Goal: Task Accomplishment & Management: Manage account settings

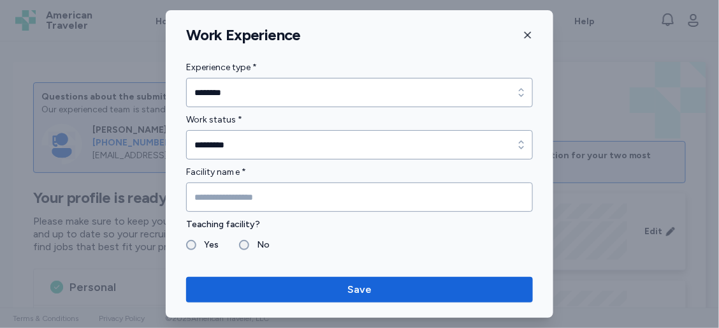
scroll to position [1024, 0]
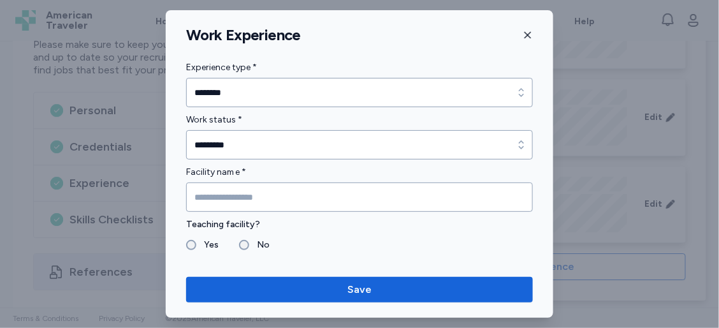
click at [525, 36] on icon "button" at bounding box center [528, 35] width 10 height 10
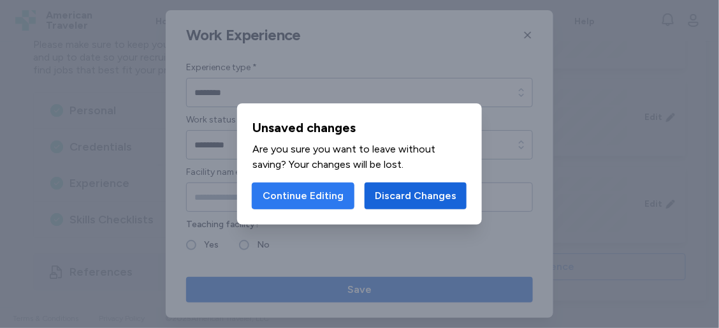
click at [332, 200] on span "Continue Editing" at bounding box center [303, 195] width 81 height 15
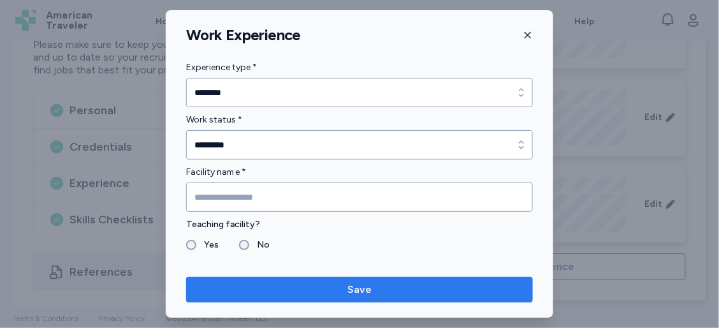
click at [374, 290] on span "Save" at bounding box center [359, 289] width 326 height 15
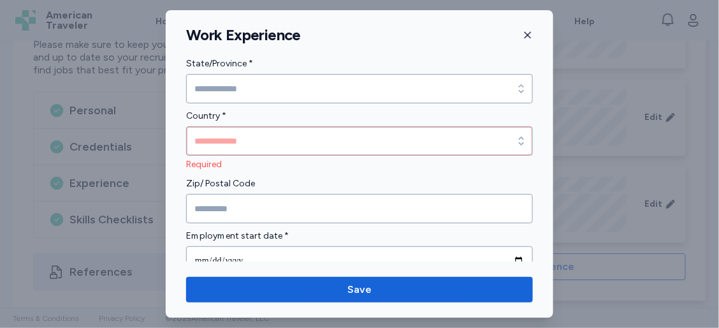
scroll to position [416, 0]
click at [533, 35] on div "Work Experience" at bounding box center [360, 34] width 388 height 19
click at [527, 35] on icon "button" at bounding box center [528, 35] width 6 height 6
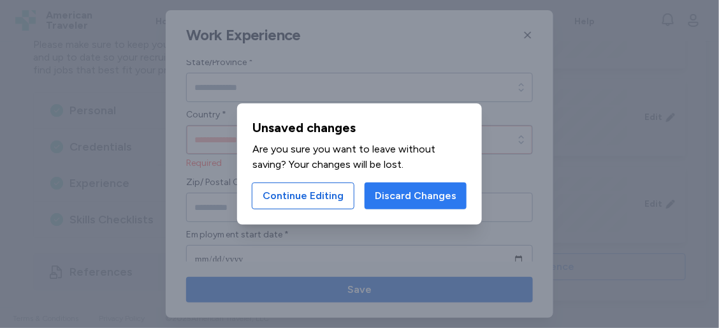
click at [418, 193] on span "Discard Changes" at bounding box center [416, 195] width 82 height 15
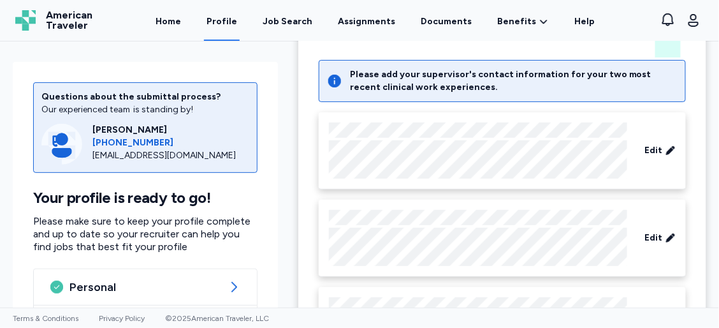
scroll to position [68, 0]
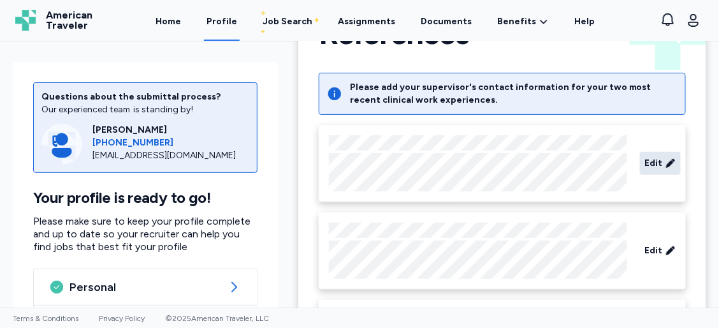
click at [650, 159] on span "Edit" at bounding box center [654, 163] width 18 height 13
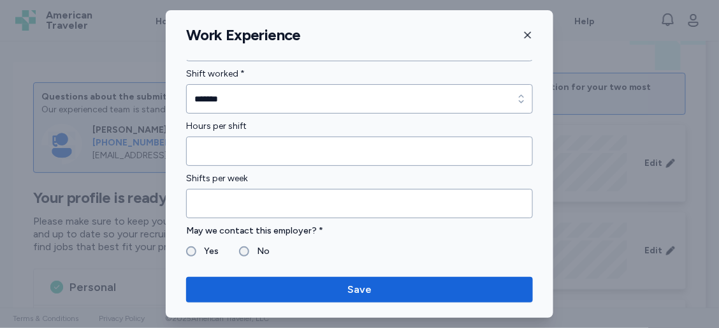
scroll to position [922, 0]
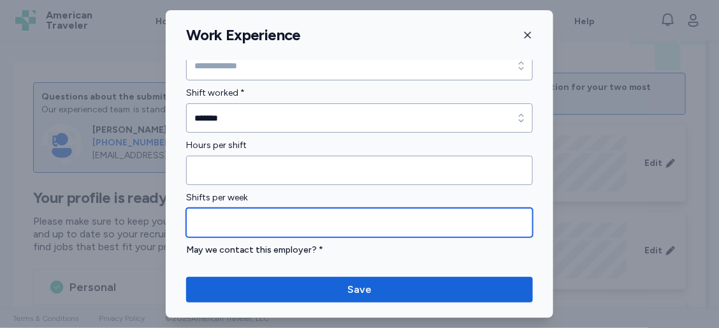
click at [225, 222] on input "*" at bounding box center [359, 222] width 347 height 29
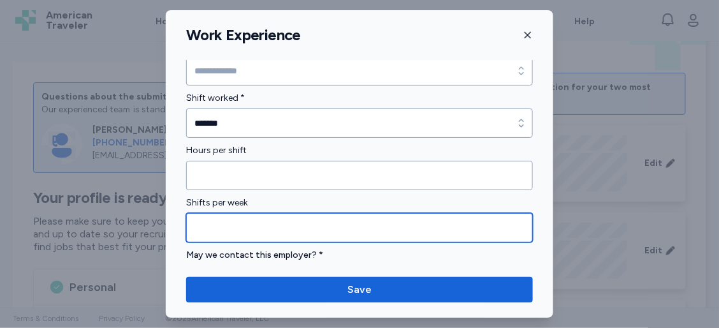
type input "*"
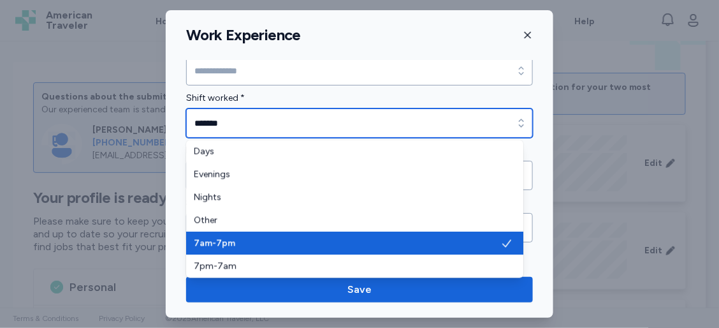
click at [515, 122] on icon "button" at bounding box center [521, 123] width 13 height 13
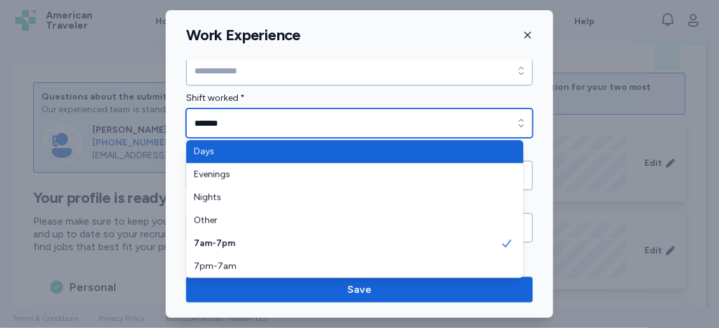
type input "****"
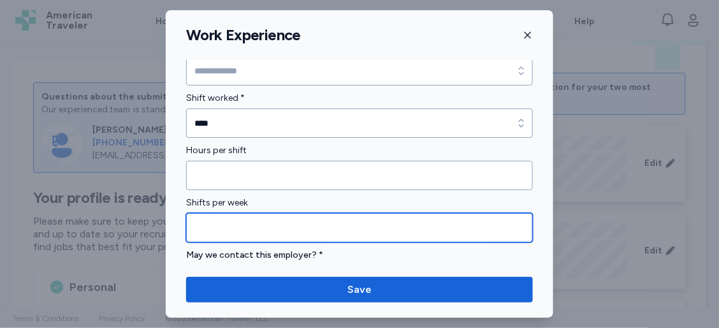
click at [219, 226] on input "*" at bounding box center [359, 227] width 347 height 29
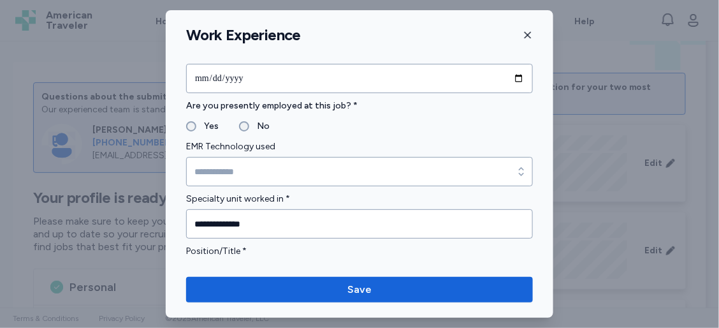
scroll to position [565, 0]
type input "*"
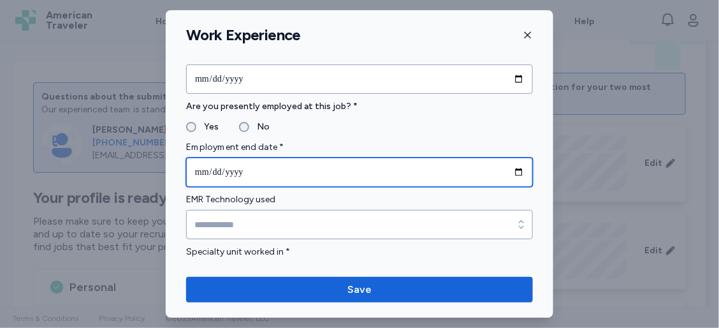
click at [510, 167] on input "date" at bounding box center [359, 171] width 347 height 29
type input "**********"
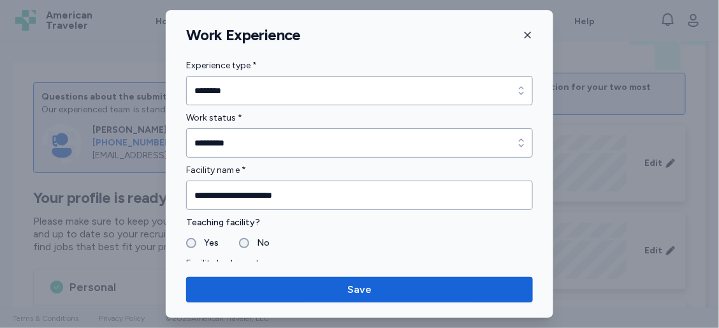
scroll to position [0, 0]
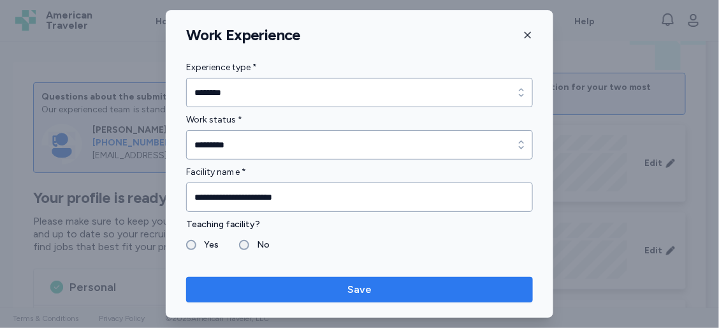
click at [370, 292] on span "Save" at bounding box center [359, 289] width 24 height 15
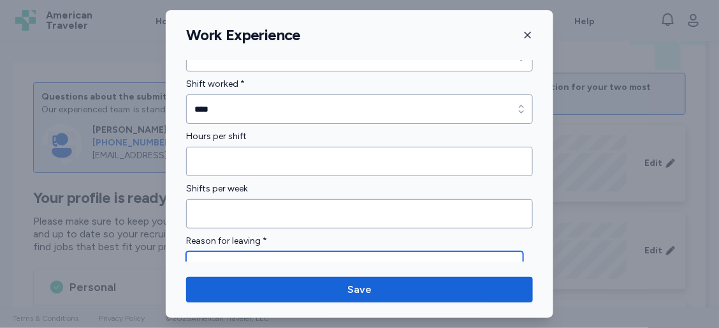
scroll to position [982, 0]
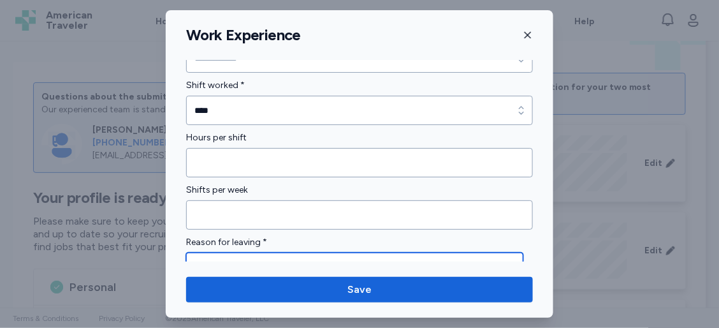
type textarea "**********"
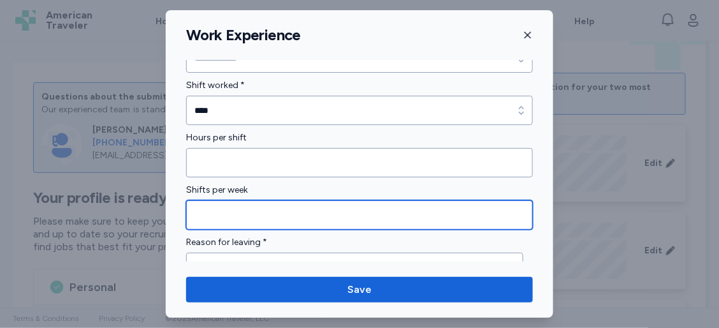
drag, startPoint x: 208, startPoint y: 207, endPoint x: 193, endPoint y: 206, distance: 14.7
click at [193, 206] on input "*" at bounding box center [359, 214] width 347 height 29
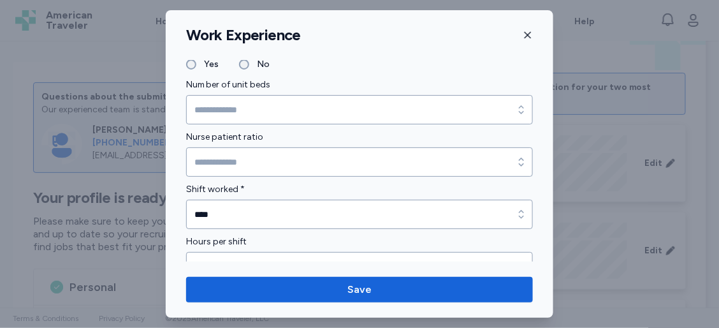
scroll to position [877, 0]
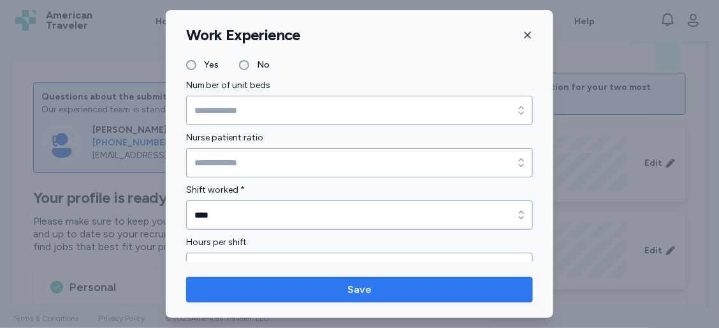
type input "*"
click at [335, 294] on span "Save" at bounding box center [359, 289] width 326 height 15
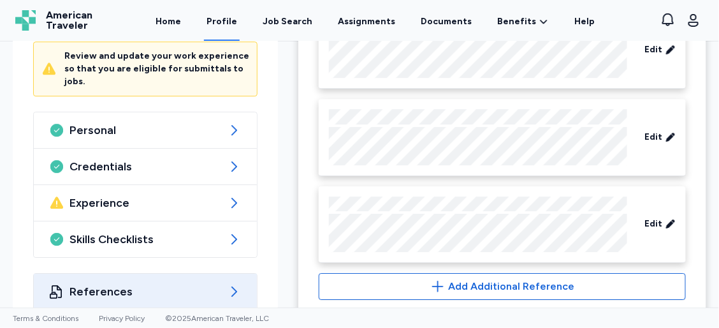
scroll to position [1024, 0]
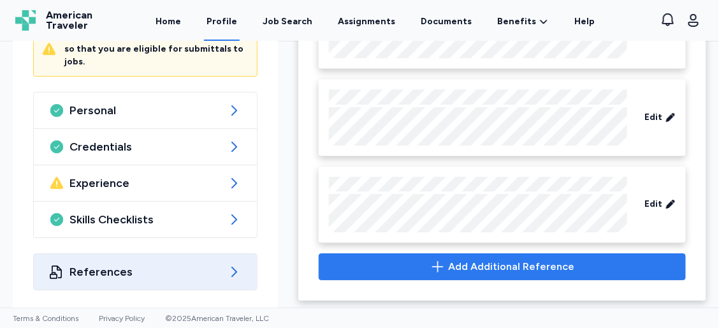
click at [426, 269] on span "Add Additional Reference" at bounding box center [503, 266] width 346 height 15
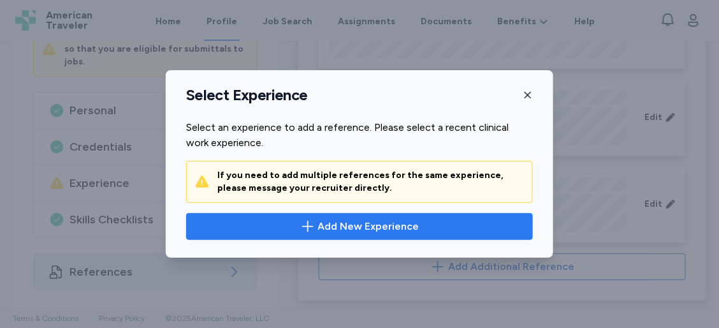
click at [402, 230] on span "Add New Experience" at bounding box center [368, 226] width 101 height 15
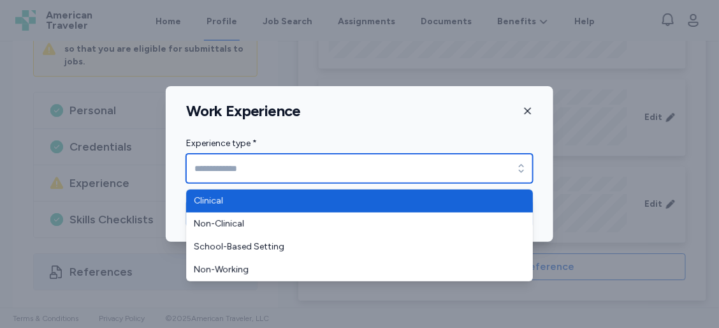
click at [413, 173] on input "Experience type *" at bounding box center [359, 168] width 347 height 29
type input "********"
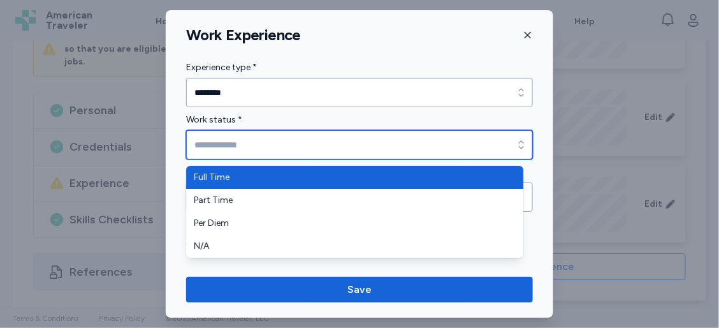
click at [404, 147] on input "Work status *" at bounding box center [359, 144] width 347 height 29
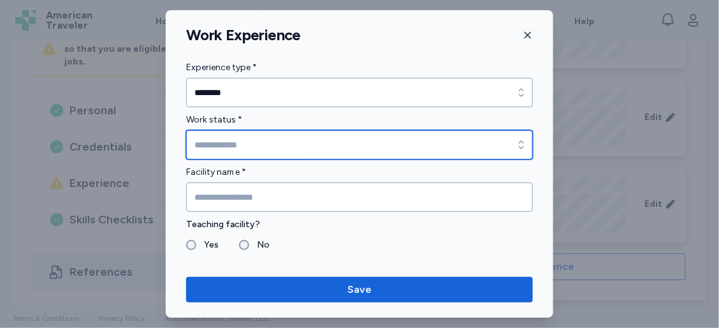
type input "*********"
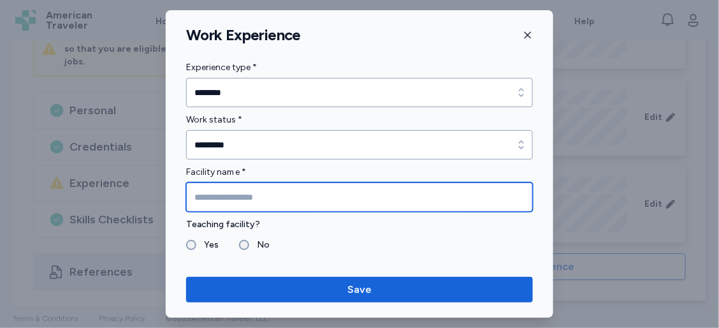
click at [389, 198] on input "Facility name *" at bounding box center [359, 196] width 347 height 29
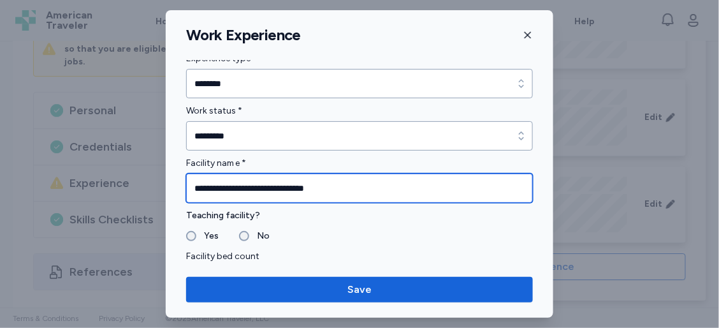
type input "**********"
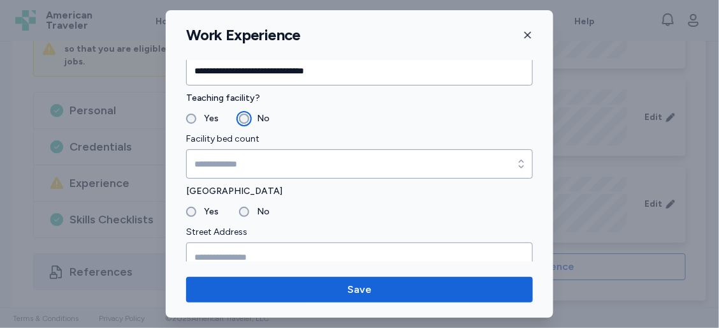
scroll to position [174, 0]
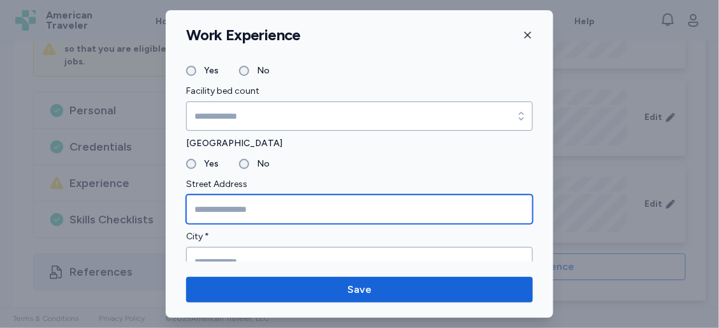
click at [235, 214] on input "Street Address" at bounding box center [359, 208] width 347 height 29
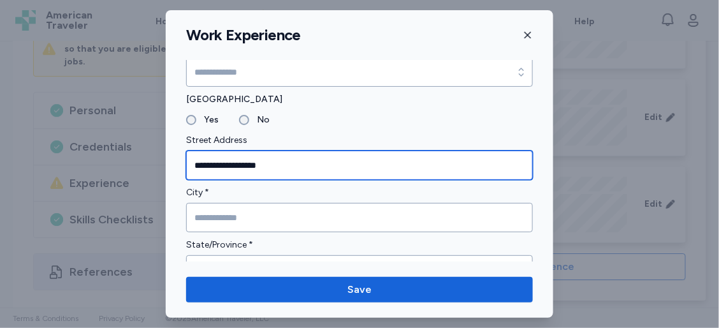
type input "**********"
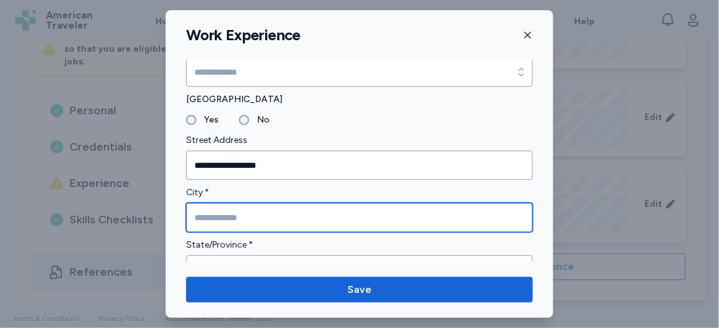
click at [238, 217] on input "City *" at bounding box center [359, 217] width 347 height 29
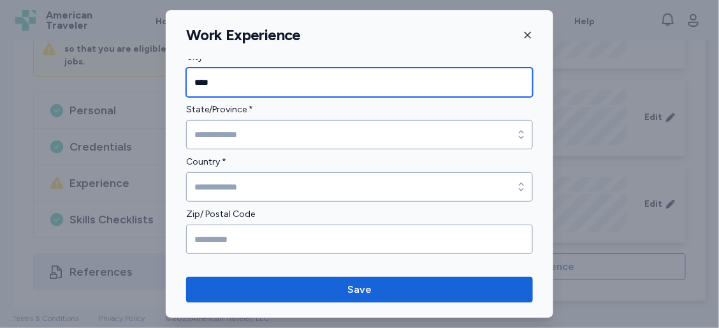
type input "****"
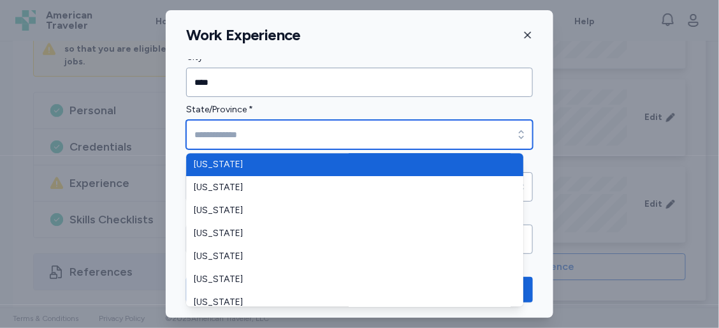
click at [247, 132] on input "State/Province *" at bounding box center [359, 134] width 347 height 29
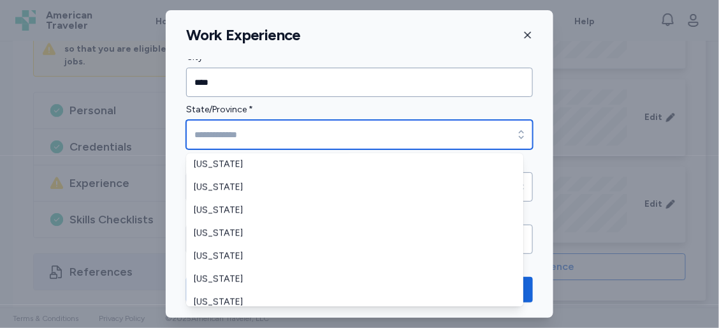
scroll to position [532, 0]
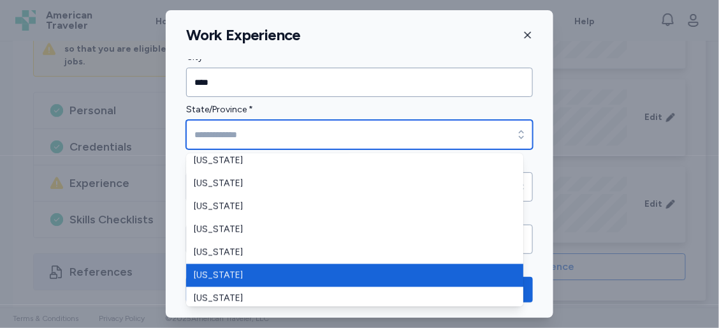
type input "******"
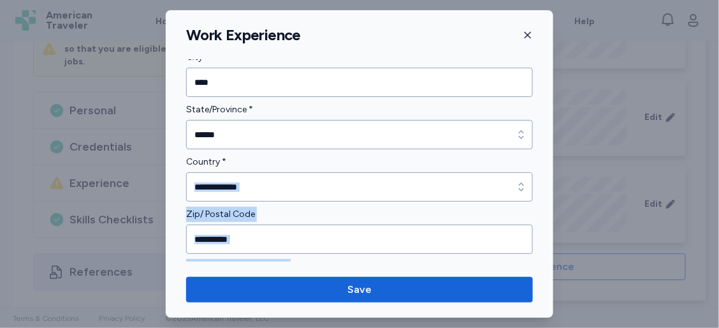
drag, startPoint x: 237, startPoint y: 276, endPoint x: 303, endPoint y: 184, distance: 113.4
click at [303, 184] on div "**********" at bounding box center [360, 163] width 388 height 307
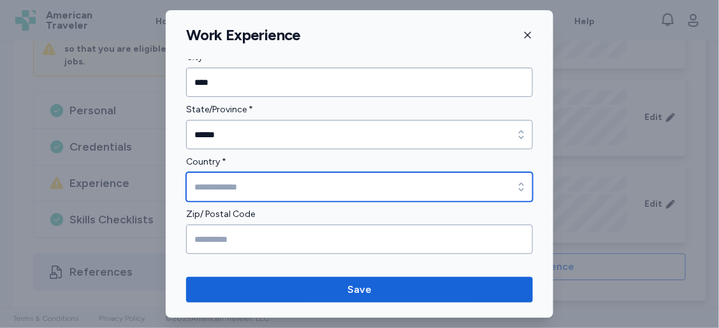
click at [515, 187] on icon "button" at bounding box center [521, 186] width 13 height 13
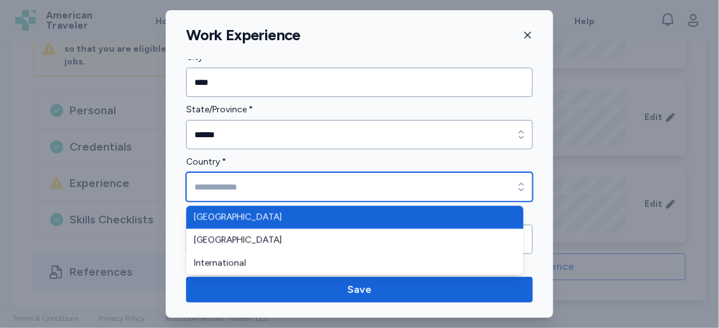
type input "**********"
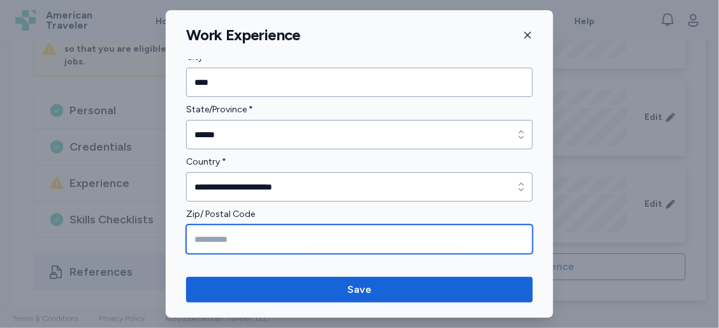
click at [321, 245] on input "Zip/ Postal Code" at bounding box center [359, 238] width 347 height 29
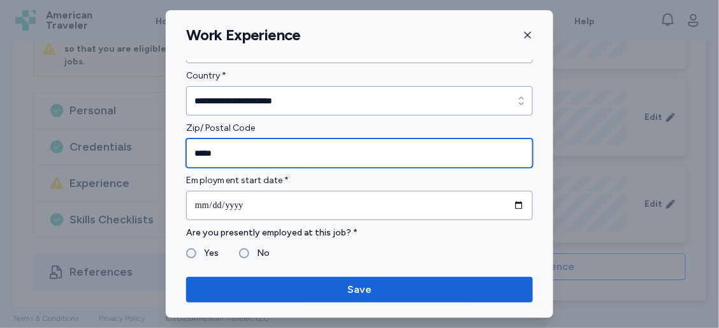
scroll to position [440, 0]
type input "*****"
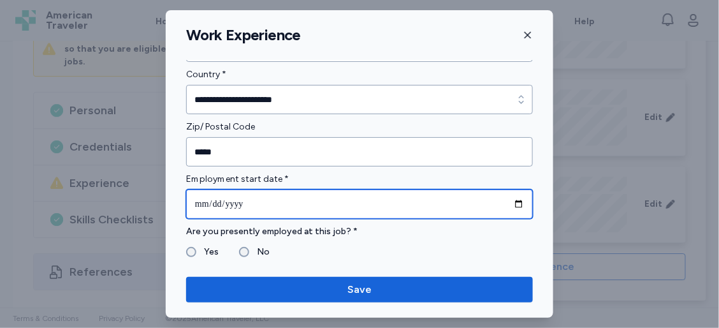
click at [319, 194] on input "date" at bounding box center [359, 203] width 347 height 29
click at [514, 201] on input "date" at bounding box center [359, 203] width 347 height 29
type input "**********"
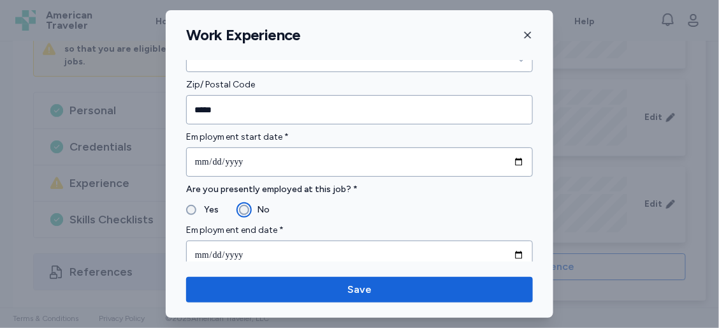
scroll to position [524, 0]
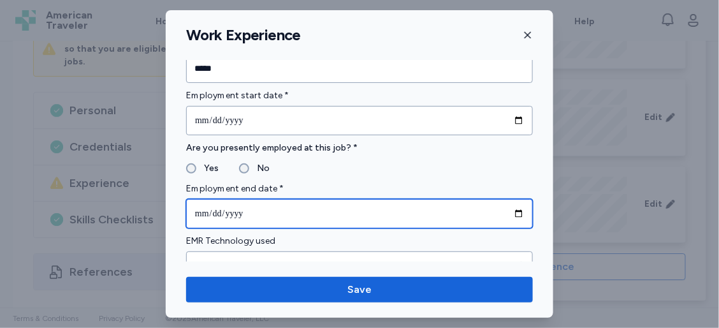
click at [511, 208] on input "date" at bounding box center [359, 213] width 347 height 29
type input "**********"
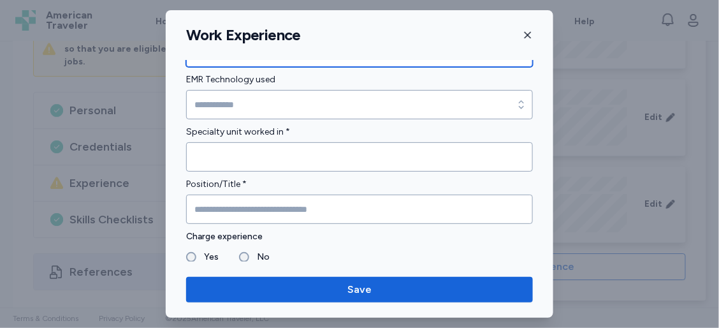
scroll to position [694, 0]
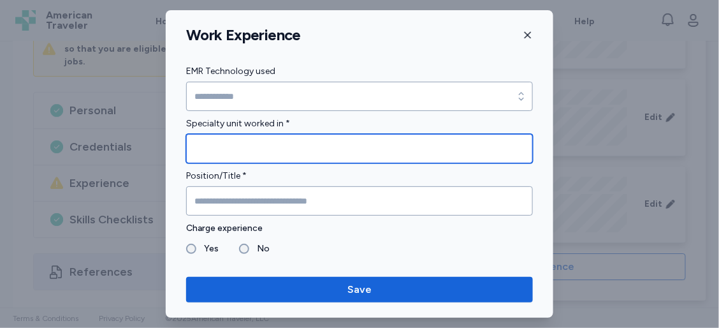
click at [317, 149] on input "Specialty unit worked in *" at bounding box center [359, 148] width 347 height 29
type input "*"
type input "*******"
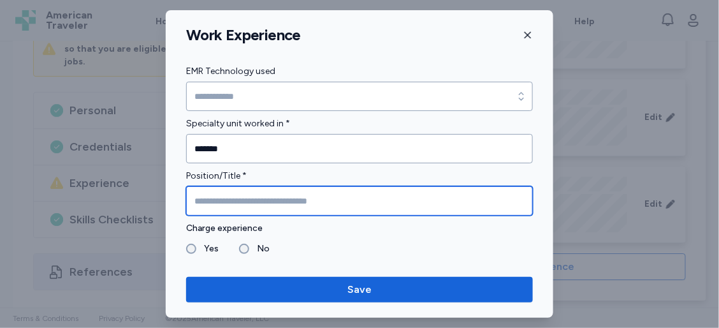
click at [314, 198] on input "Position/Title *" at bounding box center [359, 200] width 347 height 29
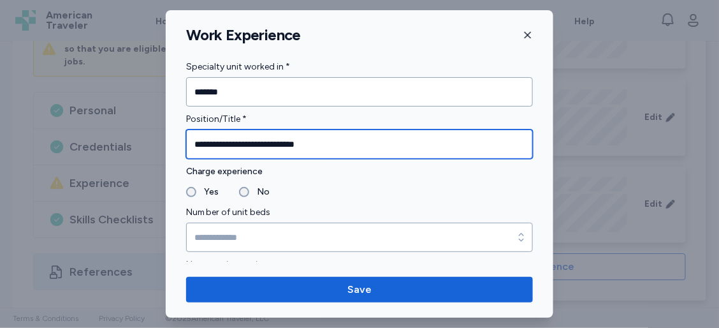
scroll to position [768, 0]
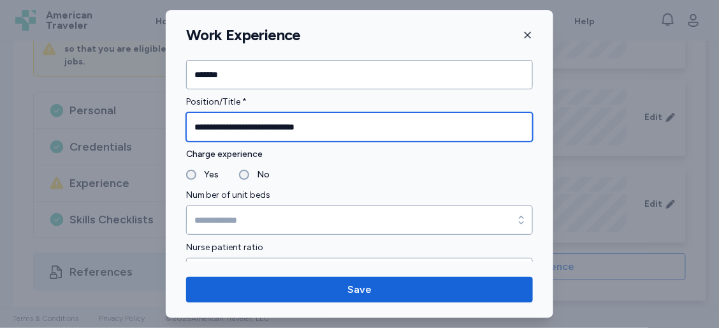
type input "**********"
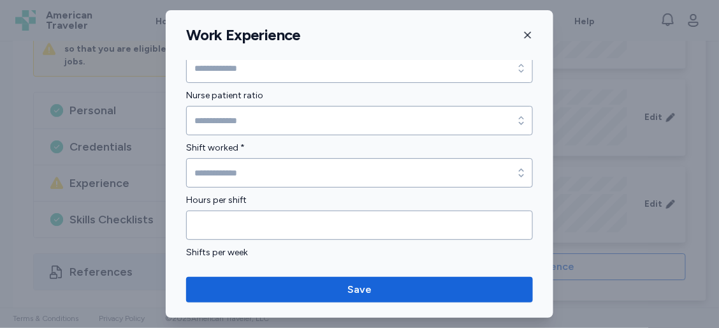
scroll to position [921, 0]
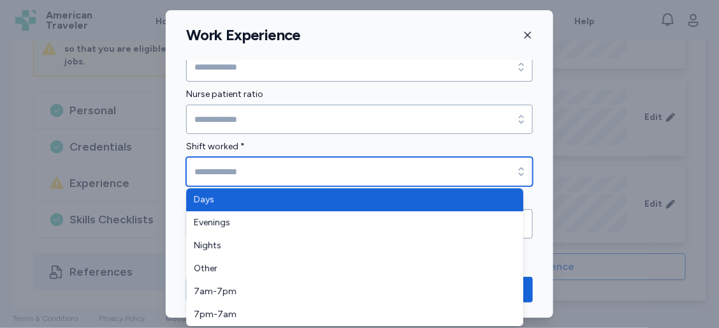
click at [245, 168] on input "Shift worked *" at bounding box center [359, 171] width 347 height 29
type input "****"
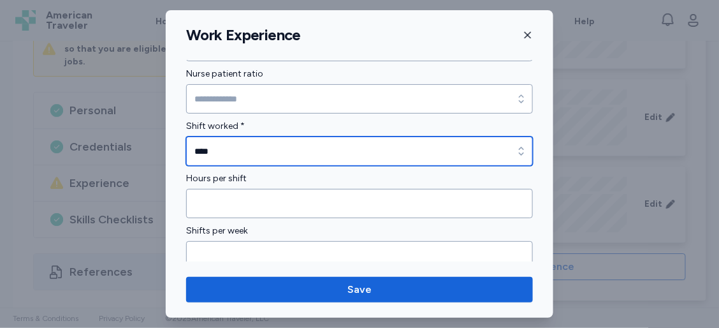
scroll to position [941, 0]
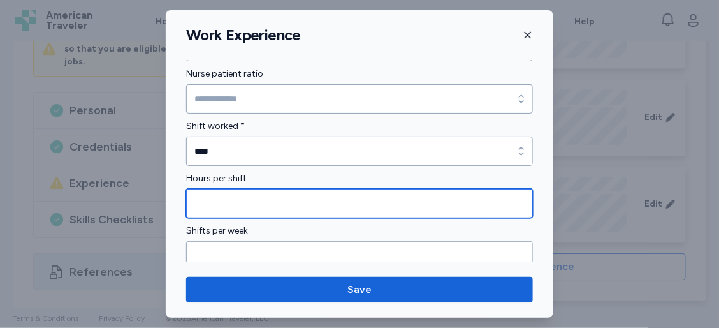
click at [226, 200] on input "Hours per shift" at bounding box center [359, 203] width 347 height 29
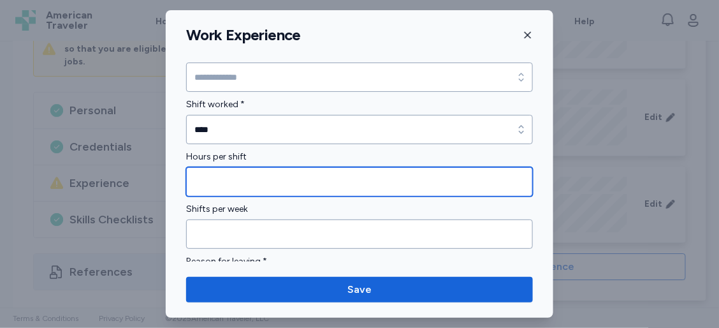
scroll to position [971, 0]
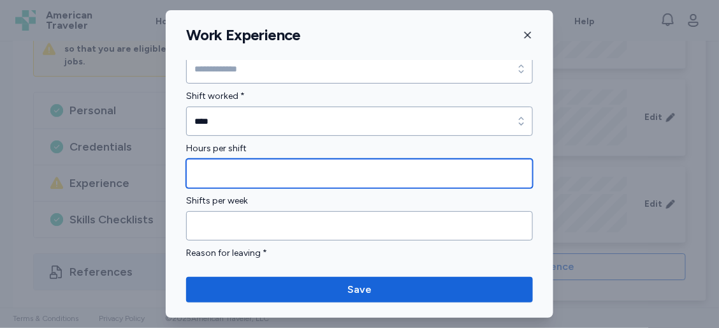
type input "*"
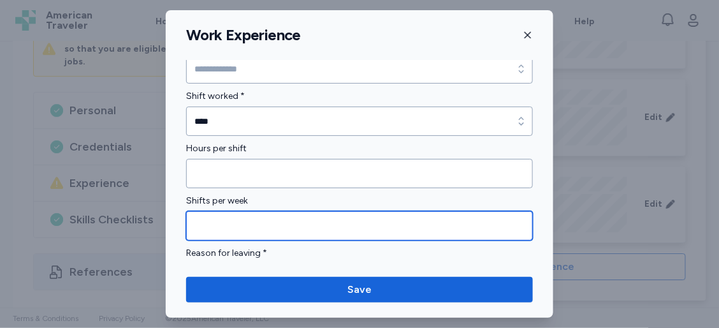
click at [224, 226] on input "Shifts per week" at bounding box center [359, 225] width 347 height 29
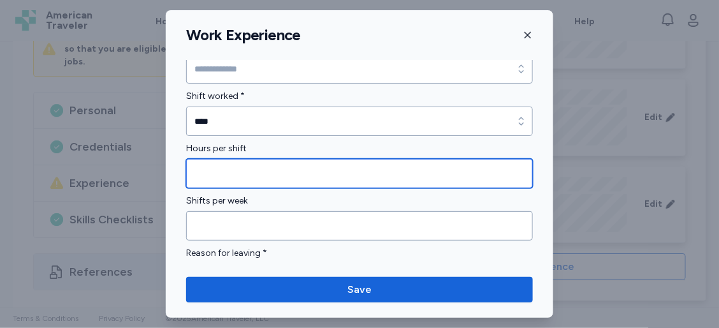
click at [215, 171] on input "*" at bounding box center [359, 173] width 347 height 29
type input "*"
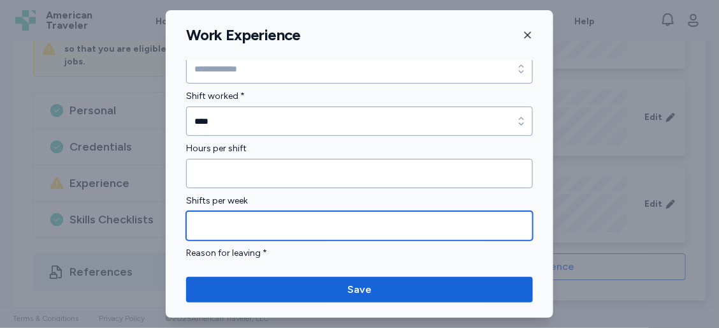
click at [191, 215] on input "Shifts per week" at bounding box center [359, 225] width 347 height 29
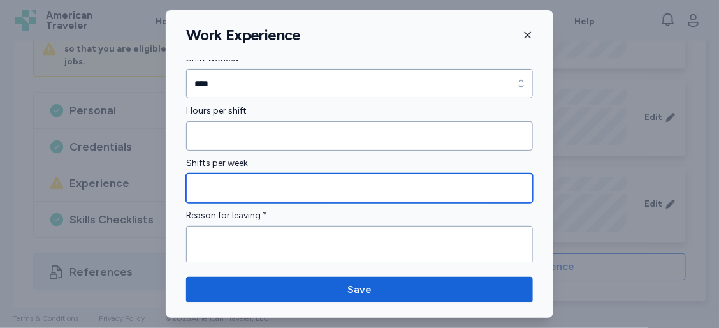
scroll to position [1032, 0]
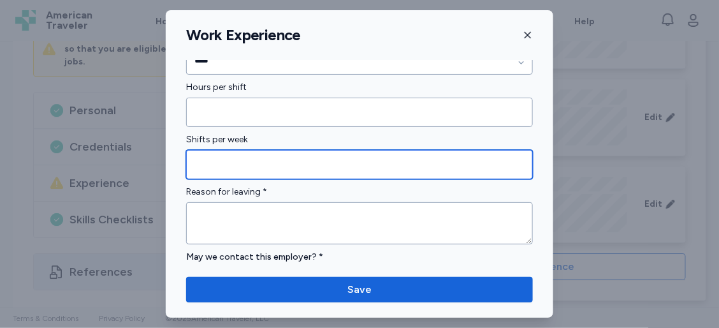
type input "*"
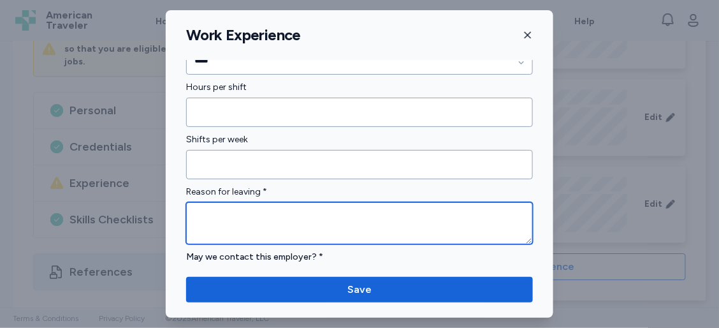
click at [192, 215] on textarea at bounding box center [359, 223] width 347 height 42
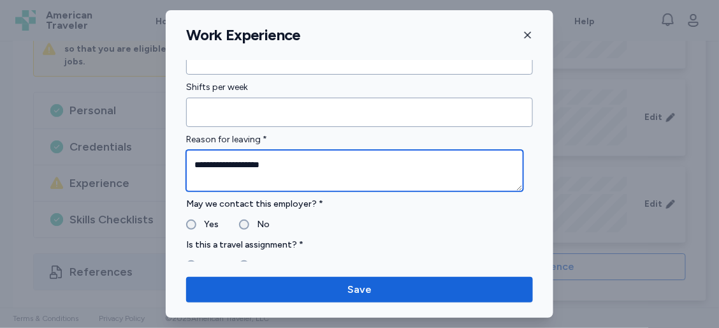
scroll to position [1098, 0]
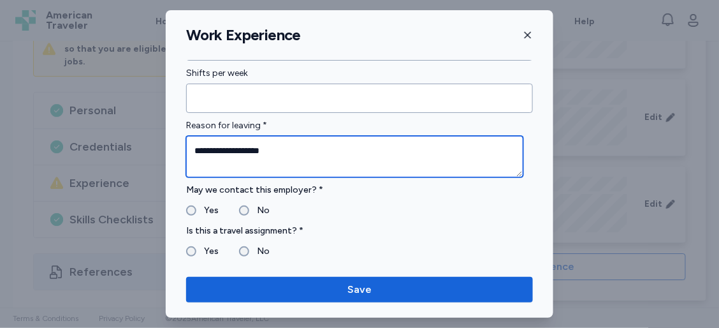
type textarea "**********"
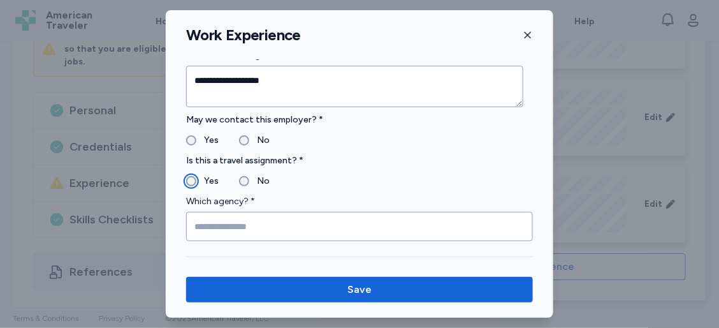
scroll to position [1190, 0]
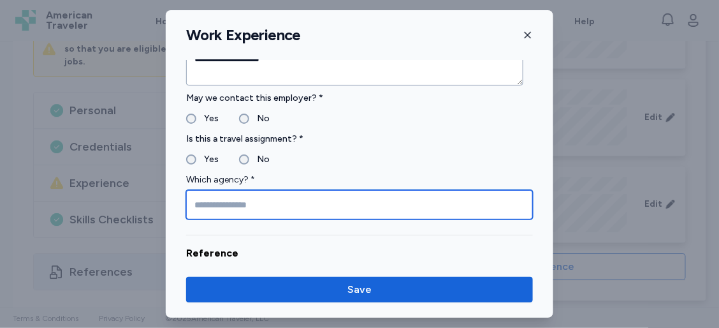
click at [217, 203] on input "Which agency? *" at bounding box center [359, 204] width 347 height 29
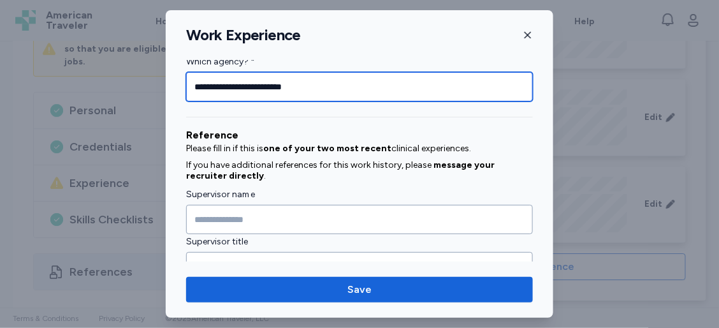
scroll to position [1309, 0]
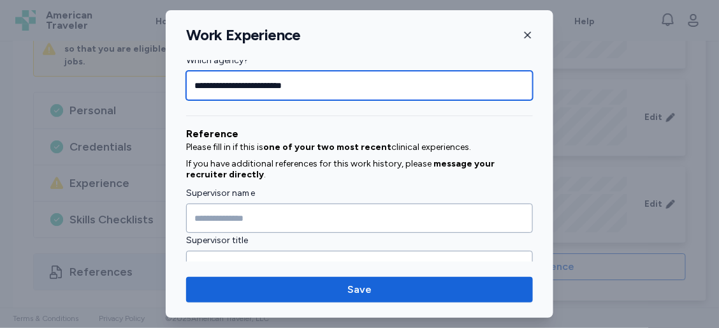
type input "**********"
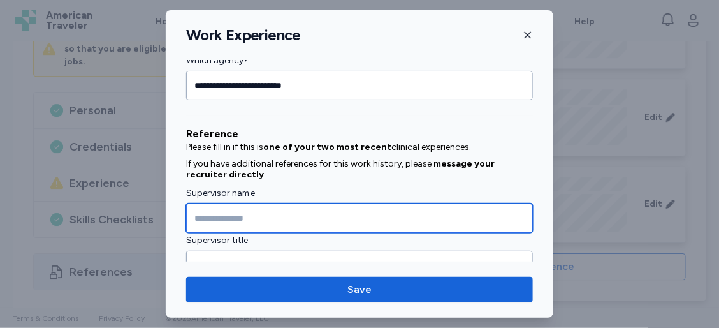
click at [217, 206] on input "Supervisor name" at bounding box center [359, 217] width 347 height 29
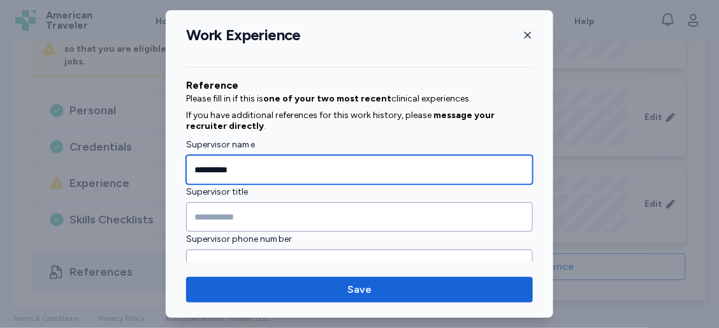
type input "**********"
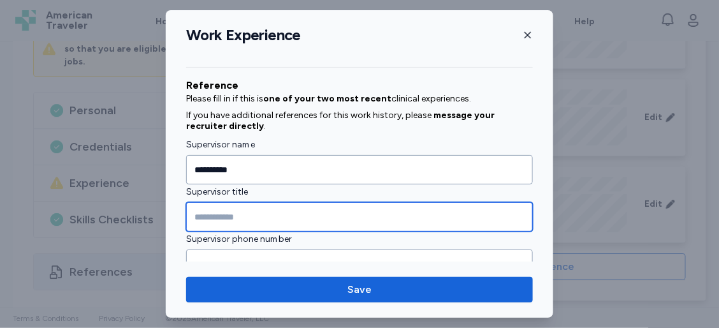
click at [215, 207] on input "Supervisor title" at bounding box center [359, 216] width 347 height 29
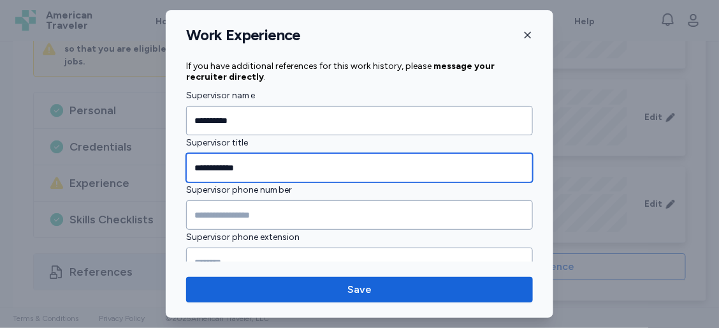
type input "**********"
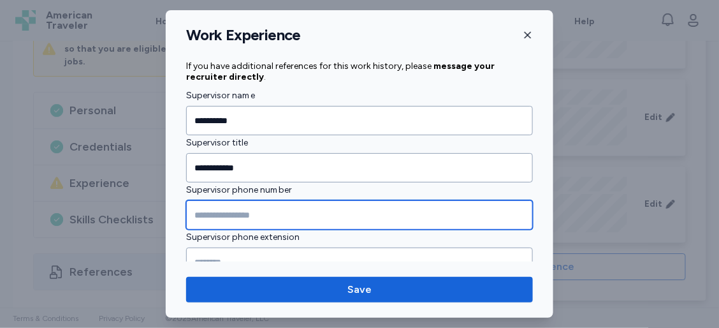
click at [215, 207] on input "Supervisor phone number" at bounding box center [359, 214] width 347 height 29
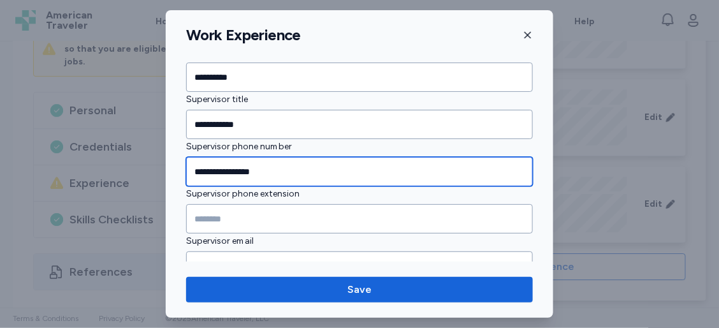
scroll to position [1483, 0]
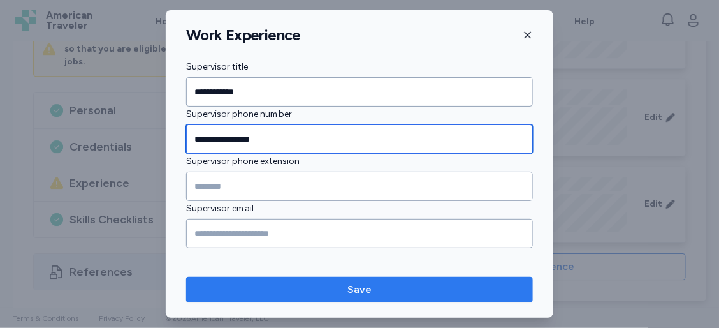
type input "**********"
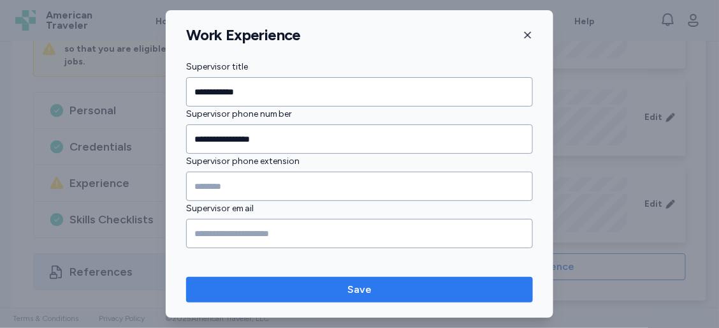
click at [269, 291] on span "Save" at bounding box center [359, 289] width 326 height 15
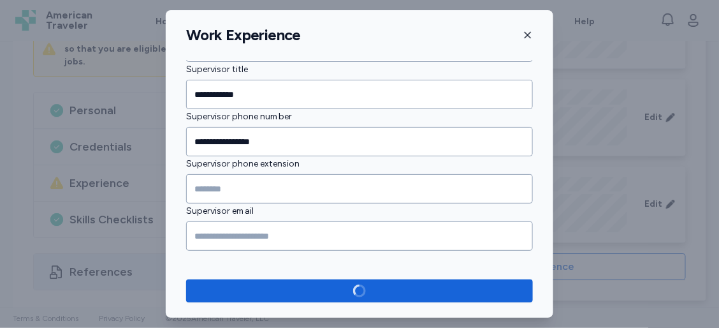
scroll to position [1111, 0]
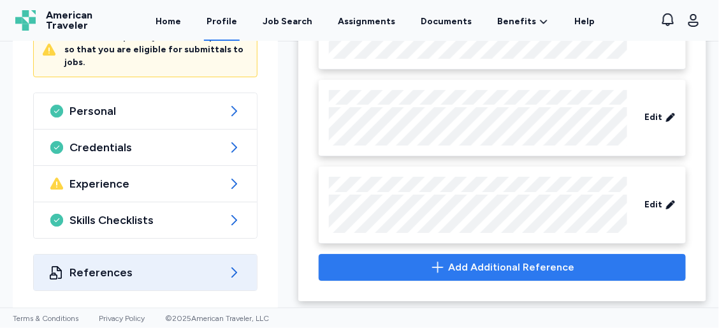
click at [430, 267] on icon "button" at bounding box center [437, 266] width 15 height 15
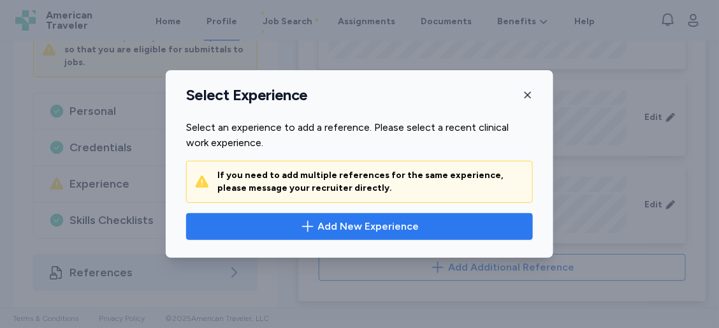
click at [396, 231] on span "Add New Experience" at bounding box center [368, 226] width 101 height 15
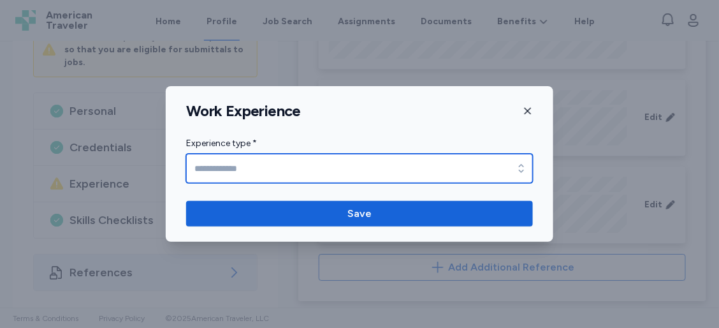
click at [354, 171] on input "Experience type *" at bounding box center [359, 168] width 347 height 29
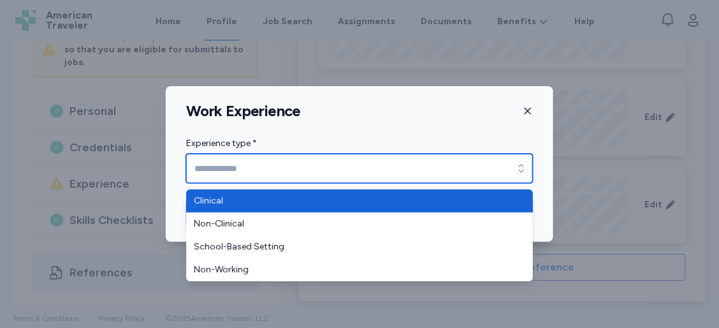
type input "********"
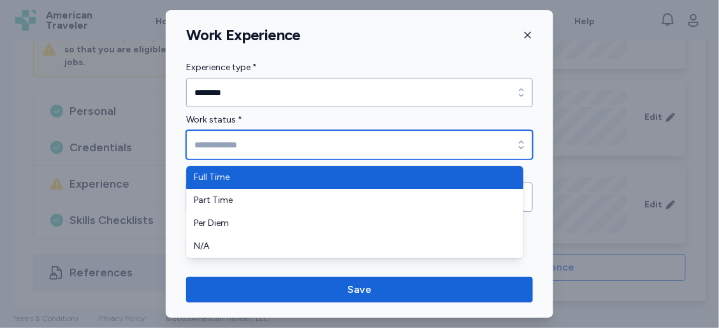
click at [348, 149] on input "Work status *" at bounding box center [359, 144] width 347 height 29
type input "*********"
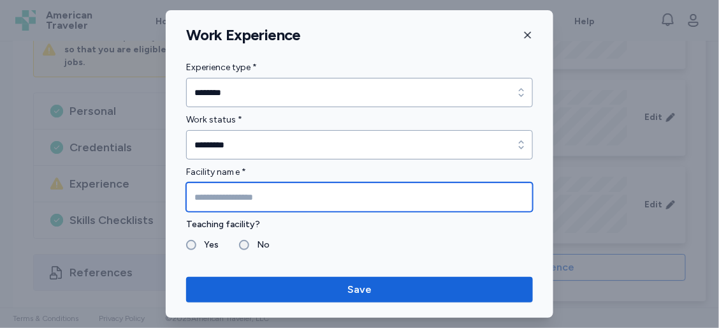
click at [336, 203] on input "Facility name *" at bounding box center [359, 196] width 347 height 29
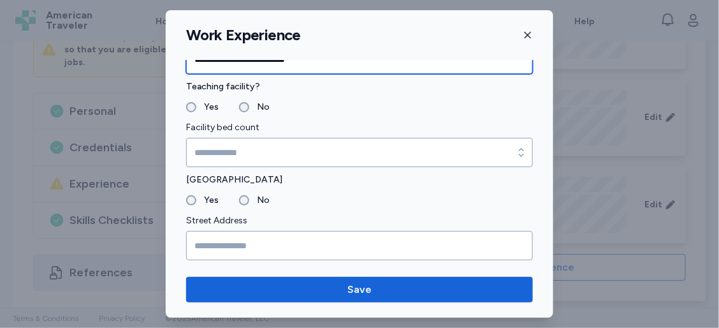
scroll to position [171, 0]
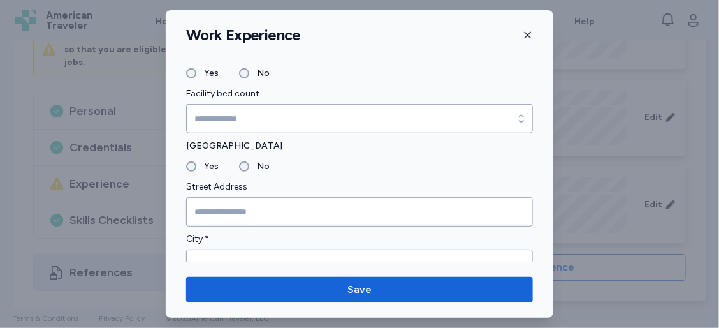
type input "**********"
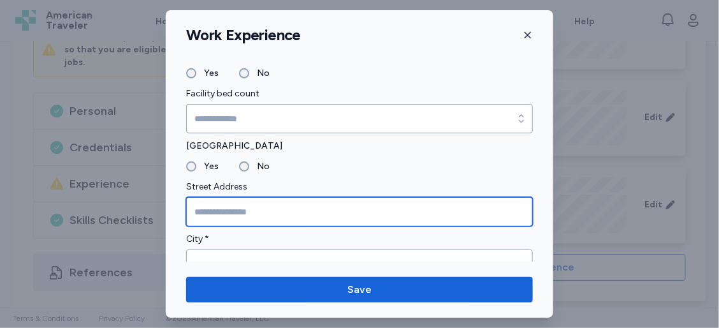
click at [291, 210] on input "Street Address" at bounding box center [359, 211] width 347 height 29
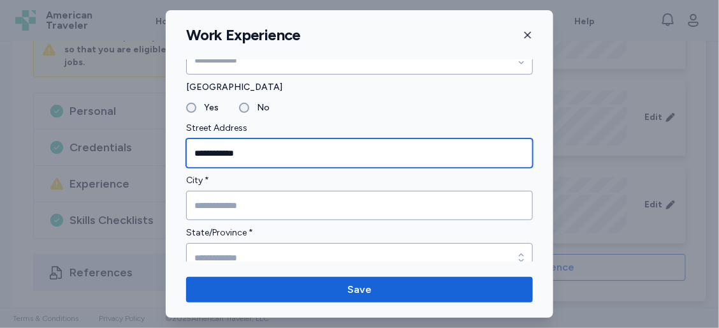
type input "**********"
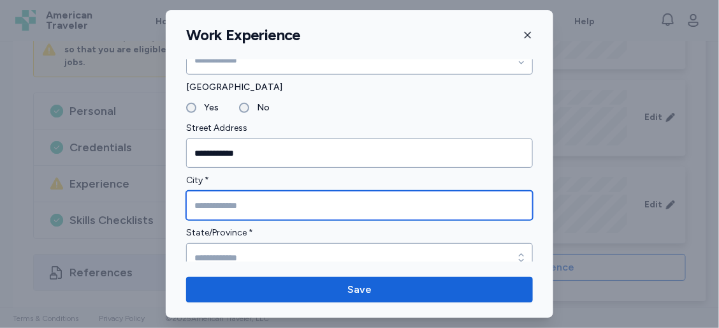
click at [291, 210] on input "City *" at bounding box center [359, 205] width 347 height 29
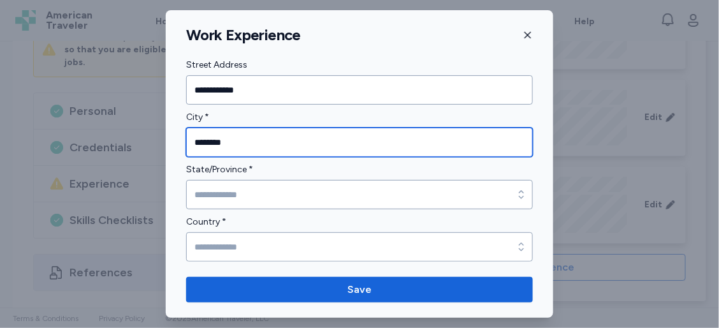
type input "********"
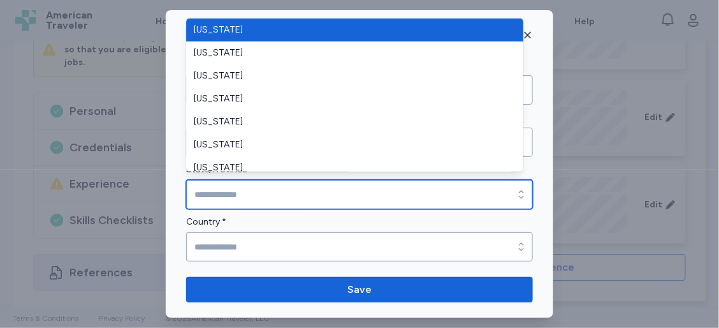
click at [289, 191] on input "State/Province *" at bounding box center [359, 194] width 347 height 29
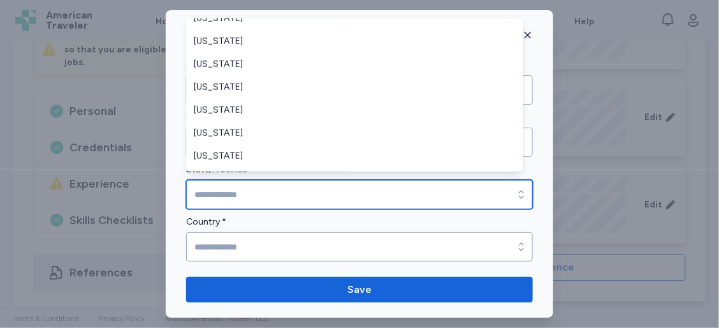
scroll to position [357, 0]
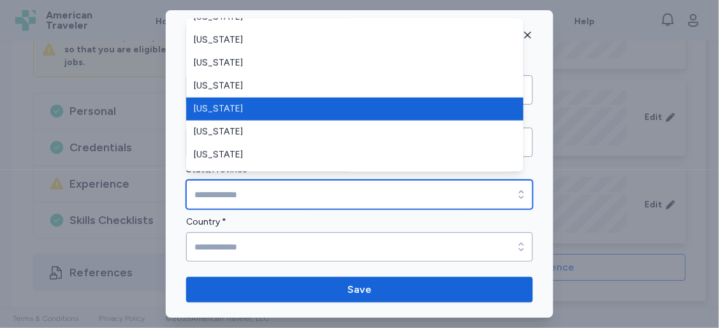
type input "*****"
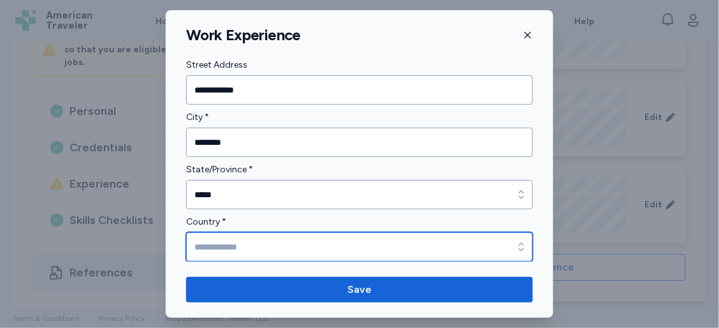
click at [302, 242] on input "Country *" at bounding box center [359, 246] width 347 height 29
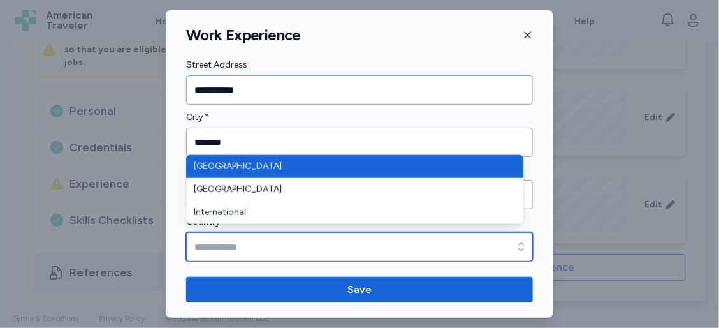
type input "**********"
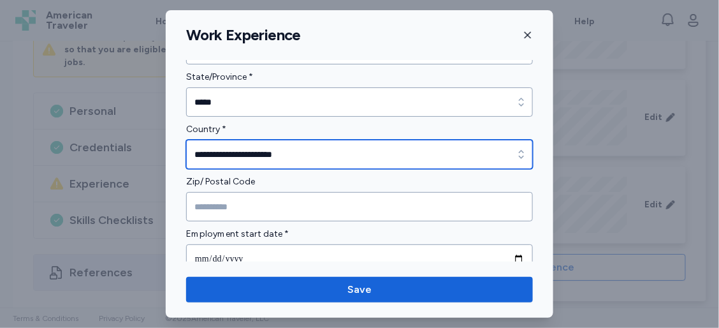
scroll to position [389, 0]
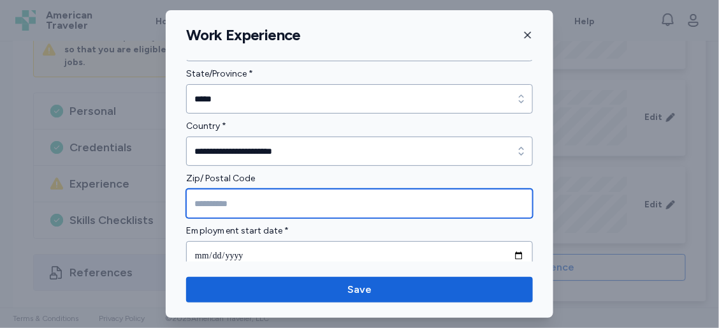
click at [314, 210] on input "Zip/ Postal Code" at bounding box center [359, 203] width 347 height 29
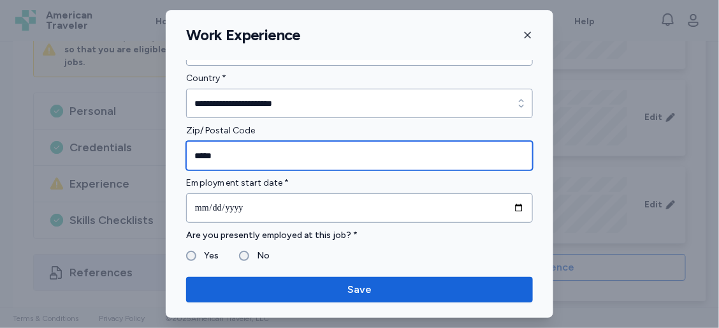
scroll to position [441, 0]
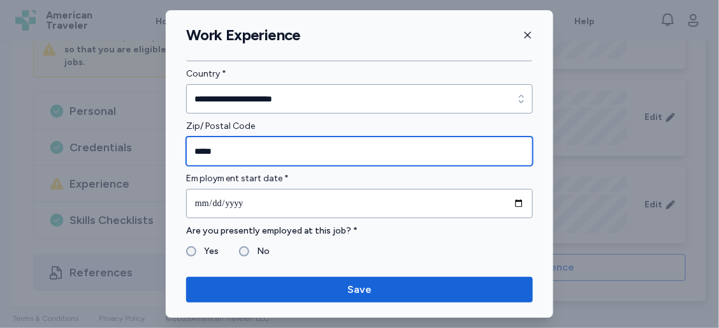
type input "*****"
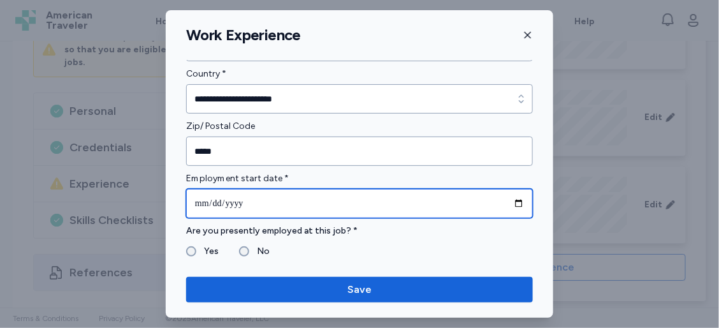
click at [310, 202] on input "date" at bounding box center [359, 203] width 347 height 29
click at [508, 197] on input "date" at bounding box center [359, 203] width 347 height 29
type input "**********"
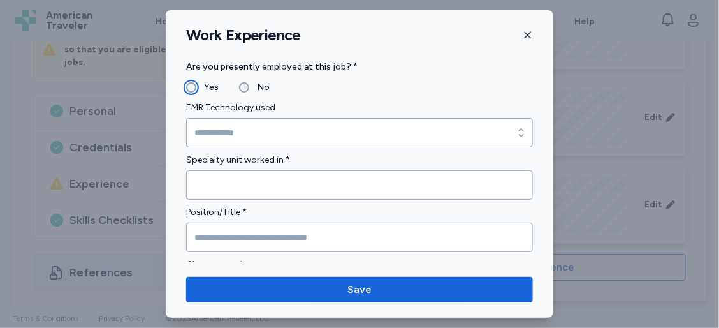
scroll to position [606, 0]
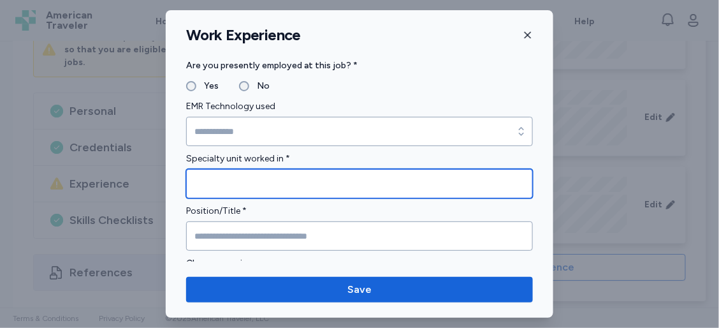
click at [214, 179] on input "Specialty unit worked in *" at bounding box center [359, 183] width 347 height 29
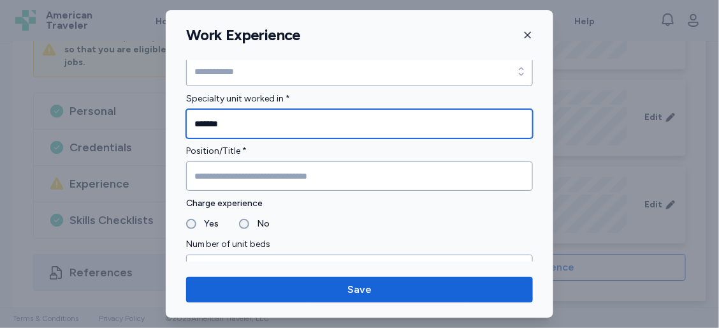
scroll to position [666, 0]
type input "*******"
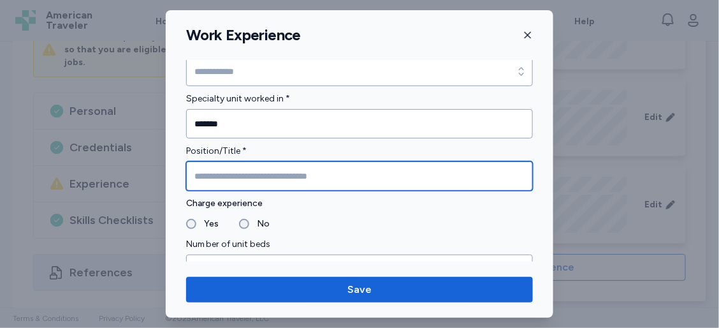
click at [212, 180] on input "Position/Title *" at bounding box center [359, 175] width 347 height 29
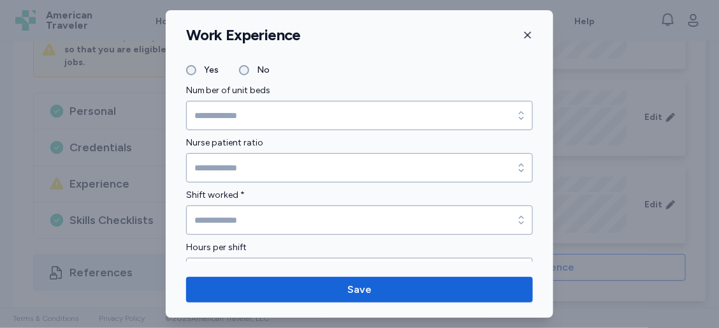
scroll to position [843, 0]
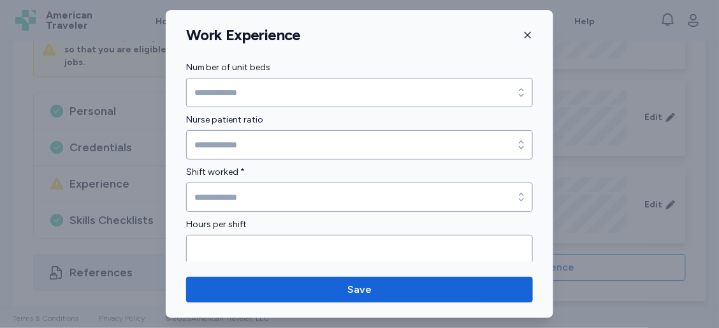
type input "**********"
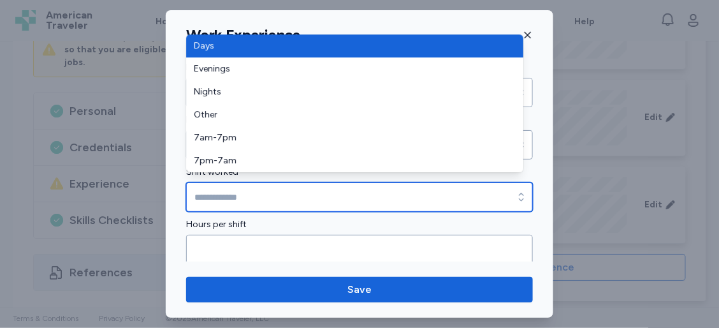
click at [218, 186] on input "Shift worked *" at bounding box center [359, 196] width 347 height 29
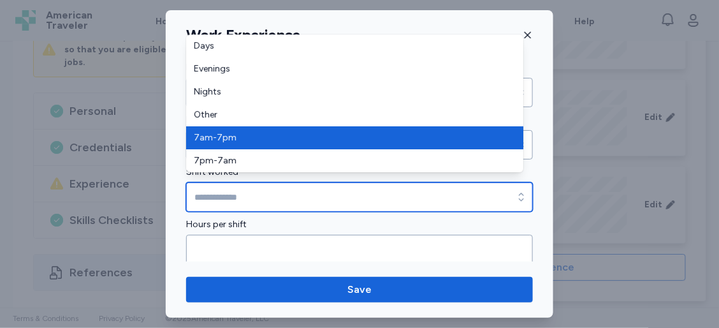
type input "*******"
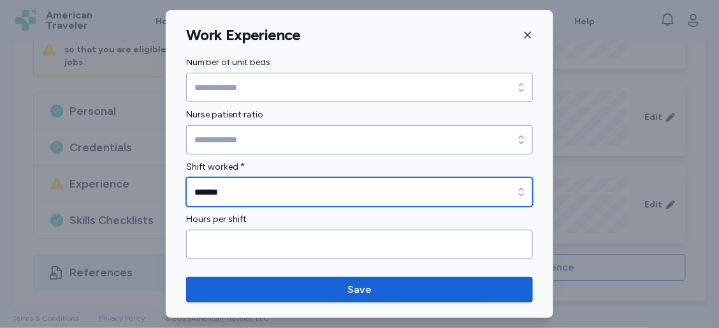
scroll to position [883, 0]
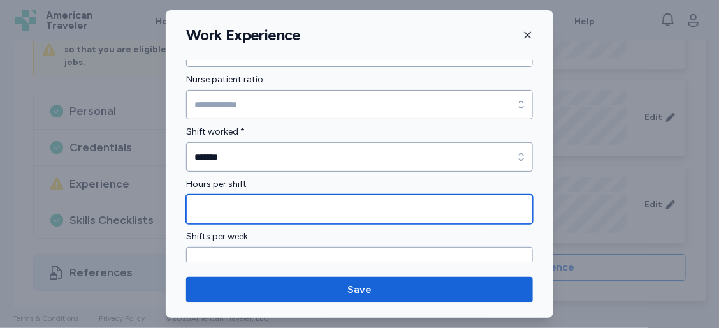
click at [219, 203] on input "Hours per shift" at bounding box center [359, 208] width 347 height 29
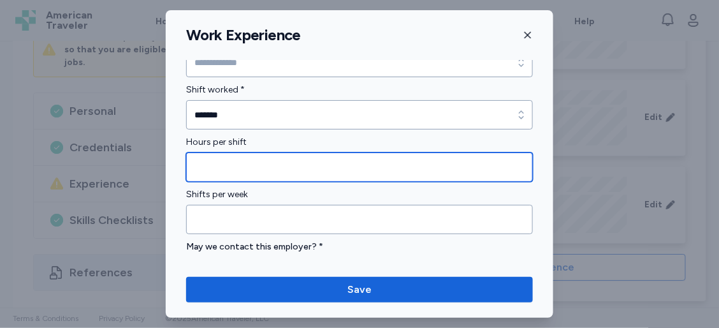
type input "**"
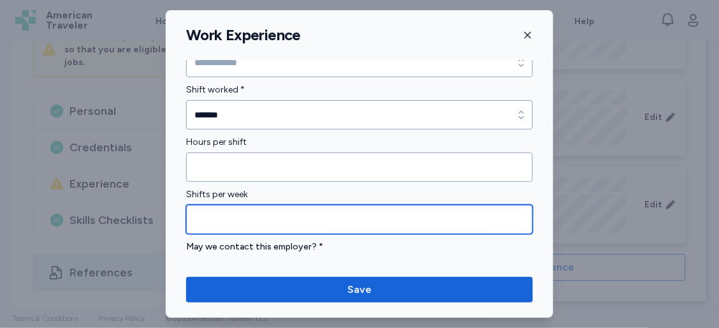
click at [218, 205] on input "Shifts per week" at bounding box center [359, 219] width 347 height 29
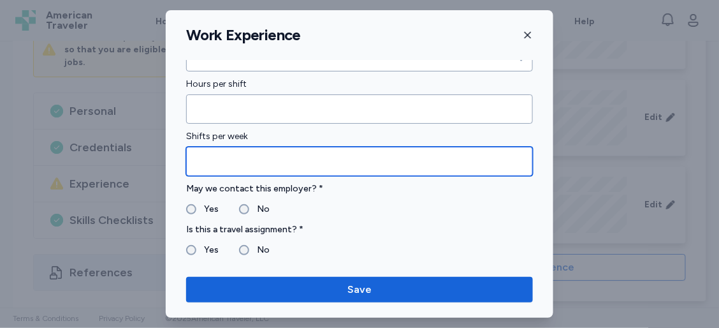
scroll to position [991, 0]
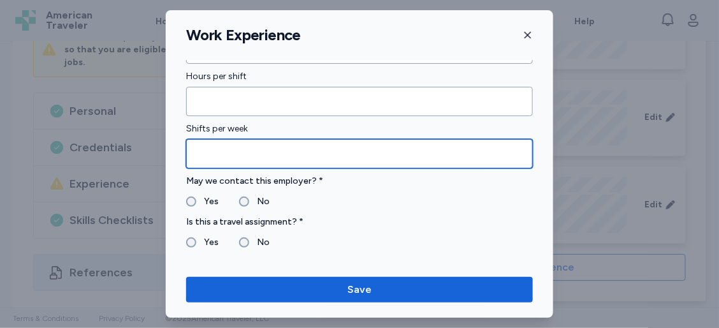
type input "*"
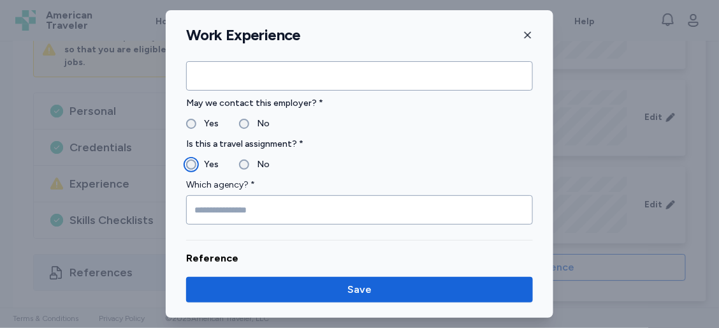
scroll to position [1074, 0]
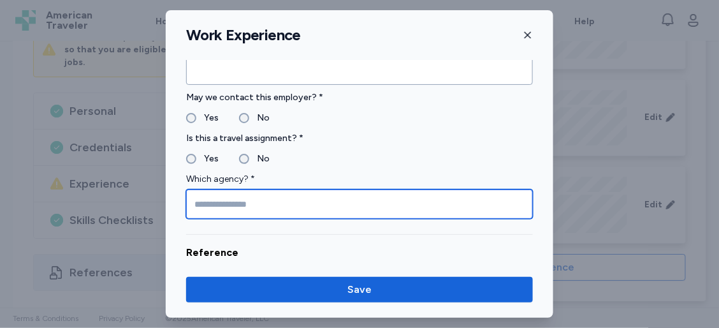
click at [219, 196] on input "Which agency? *" at bounding box center [359, 203] width 347 height 29
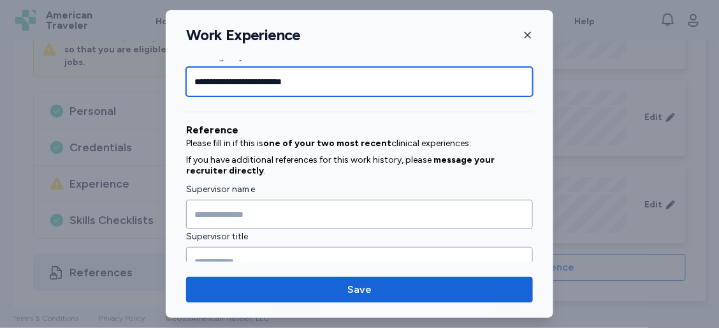
scroll to position [1232, 0]
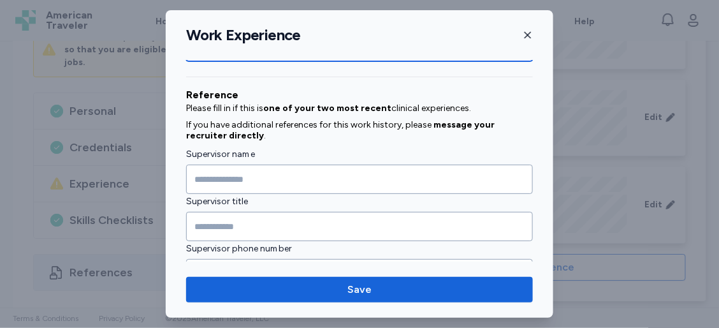
type input "**********"
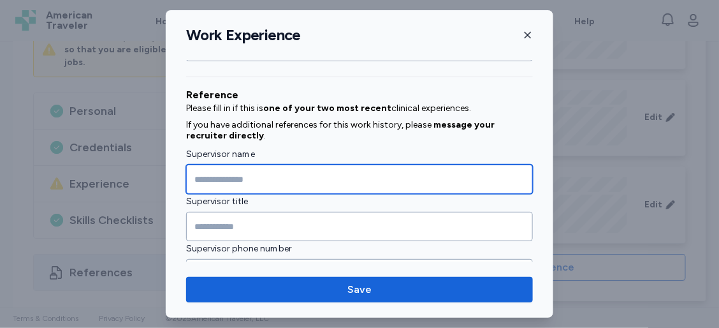
click at [222, 174] on input "Supervisor name" at bounding box center [359, 178] width 347 height 29
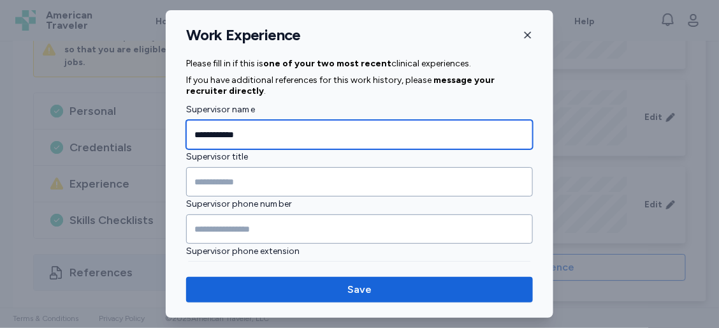
type input "**********"
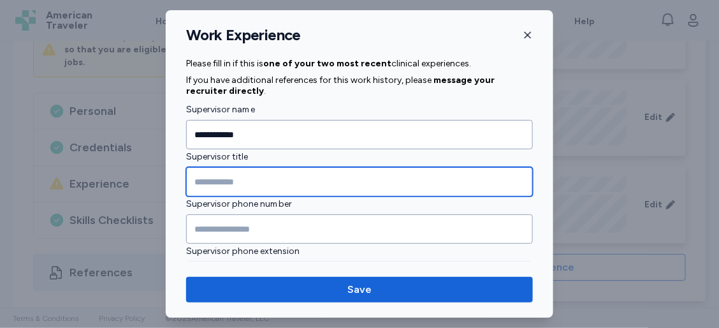
click at [222, 174] on input "Supervisor title" at bounding box center [359, 181] width 347 height 29
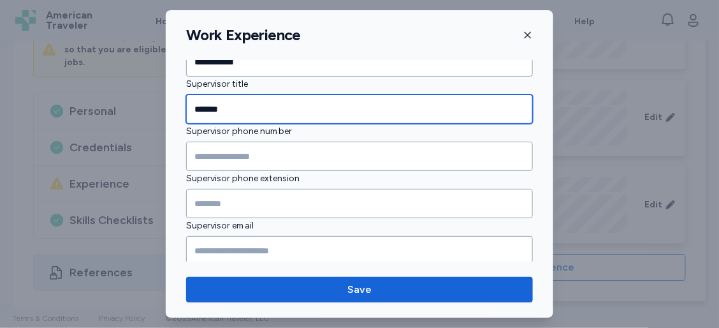
scroll to position [1351, 0]
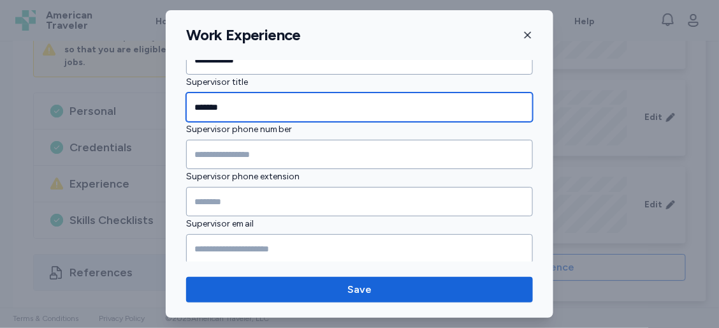
type input "*******"
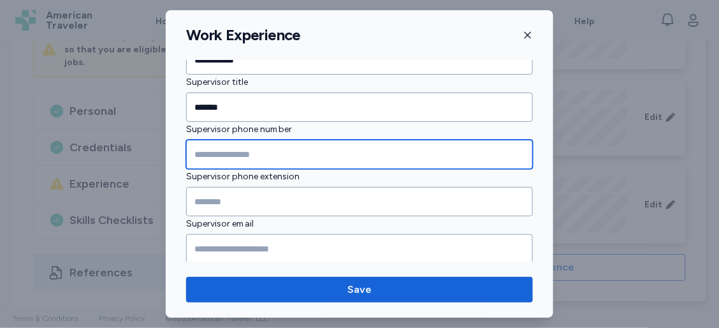
click at [203, 143] on input "Supervisor phone number" at bounding box center [359, 154] width 347 height 29
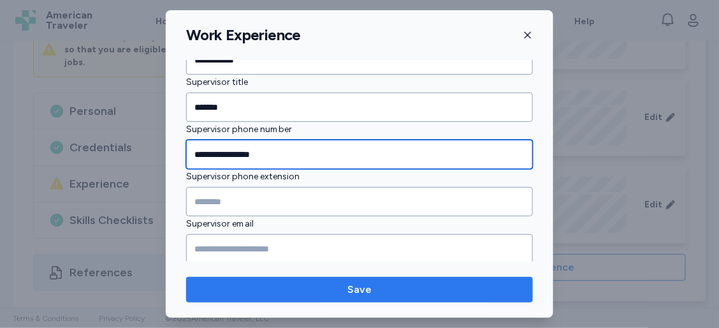
type input "**********"
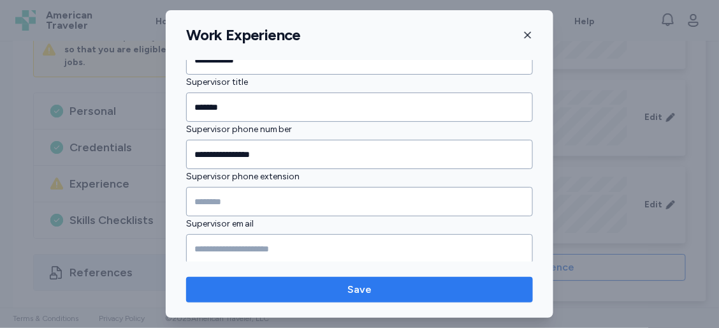
click at [221, 284] on span "Save" at bounding box center [359, 289] width 326 height 15
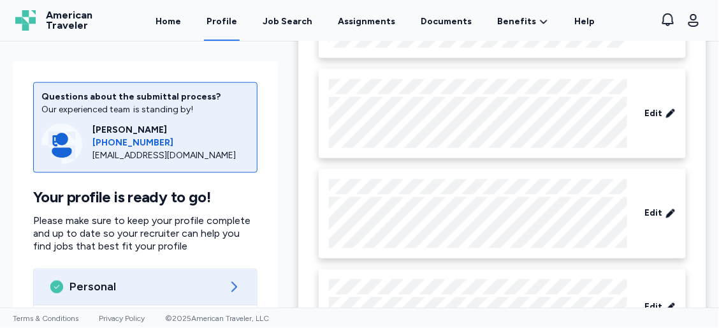
scroll to position [475, 0]
click at [228, 285] on icon at bounding box center [233, 286] width 15 height 15
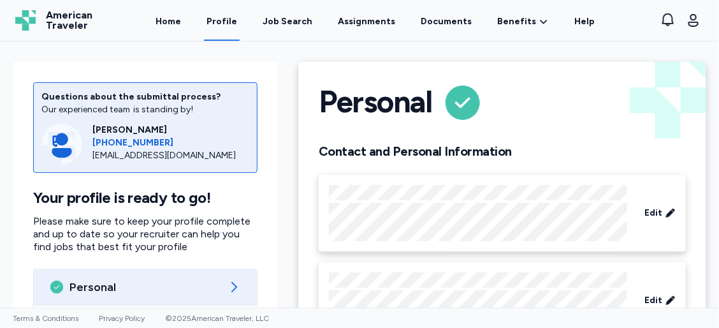
scroll to position [23, 0]
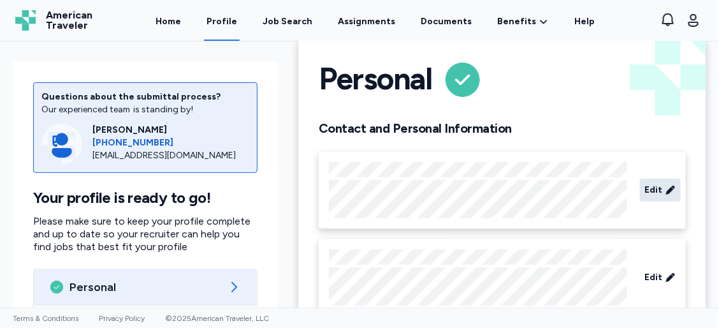
click at [656, 193] on div "Edit" at bounding box center [660, 189] width 41 height 23
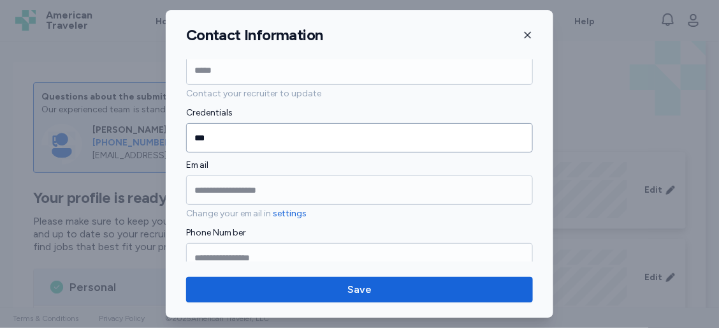
scroll to position [168, 0]
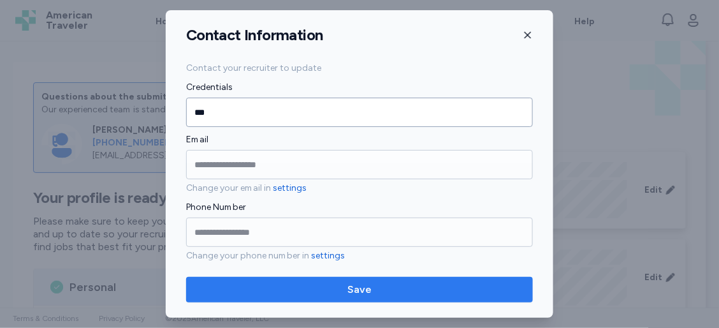
click at [440, 293] on span "Save" at bounding box center [359, 289] width 326 height 15
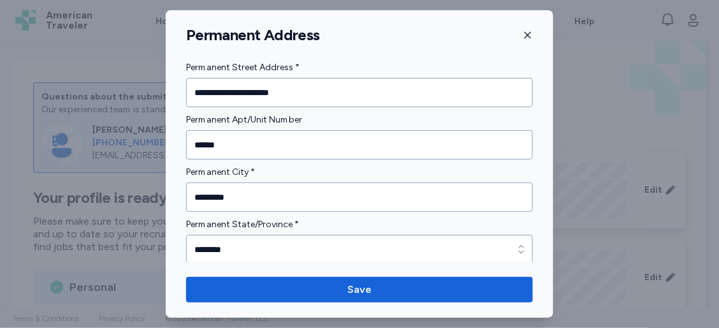
scroll to position [107, 0]
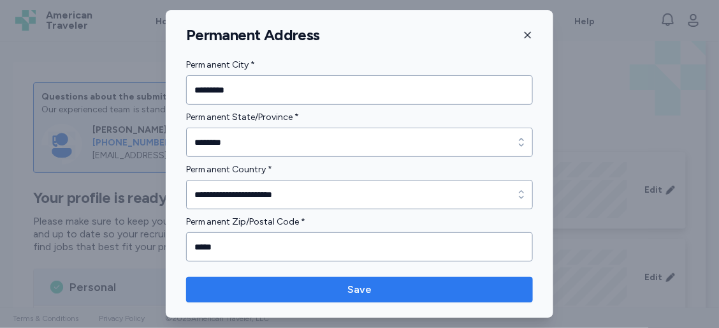
click at [478, 292] on span "Save" at bounding box center [359, 289] width 326 height 15
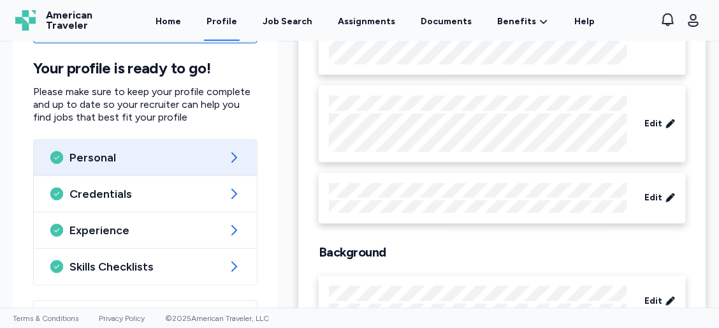
scroll to position [177, 0]
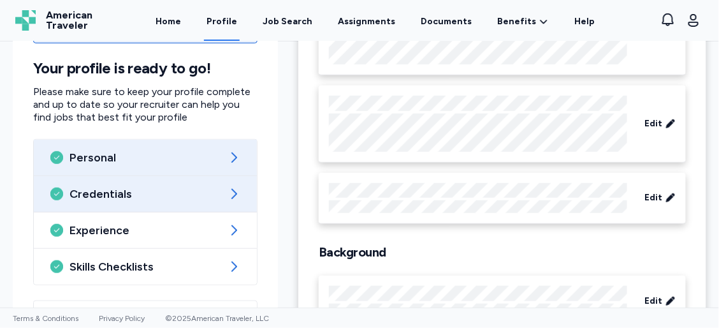
click at [231, 198] on icon at bounding box center [234, 194] width 6 height 10
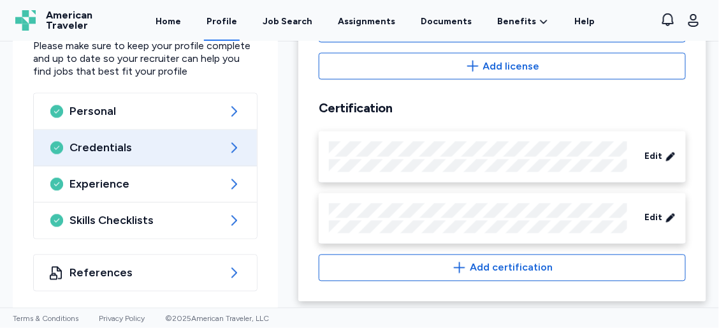
scroll to position [558, 0]
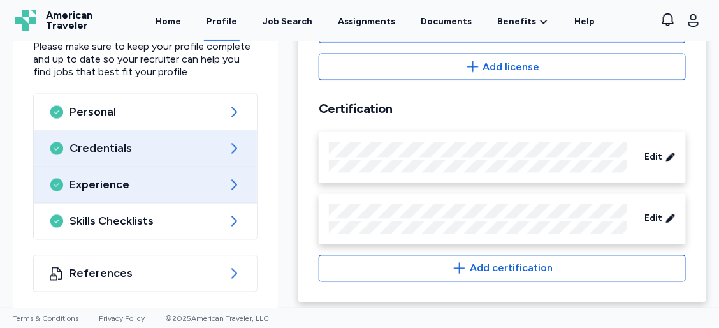
click at [228, 186] on icon at bounding box center [233, 184] width 15 height 15
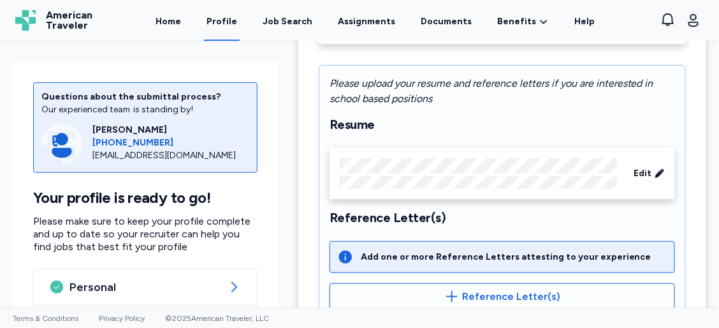
scroll to position [194, 0]
click at [638, 173] on span "Edit" at bounding box center [643, 173] width 18 height 13
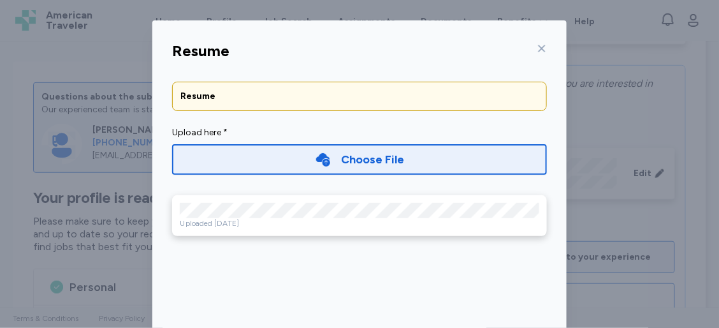
click at [539, 48] on icon at bounding box center [542, 48] width 10 height 10
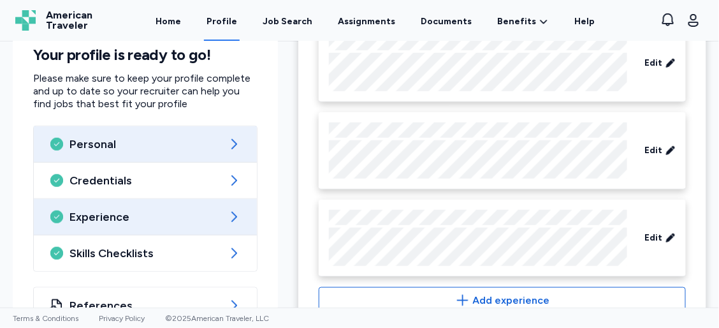
scroll to position [1532, 0]
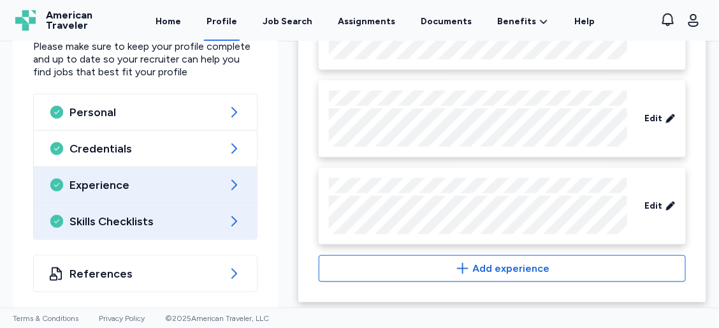
click at [233, 214] on icon at bounding box center [233, 221] width 15 height 15
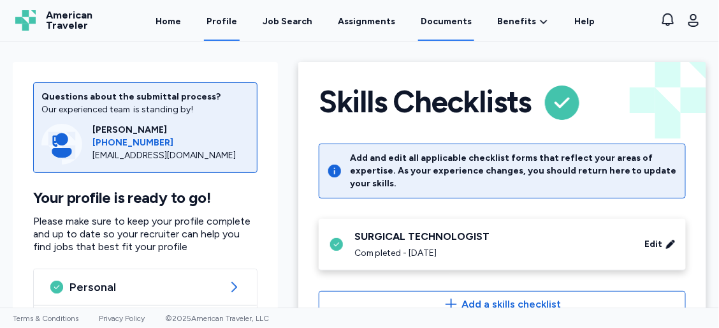
click at [440, 25] on link "Documents" at bounding box center [446, 21] width 56 height 40
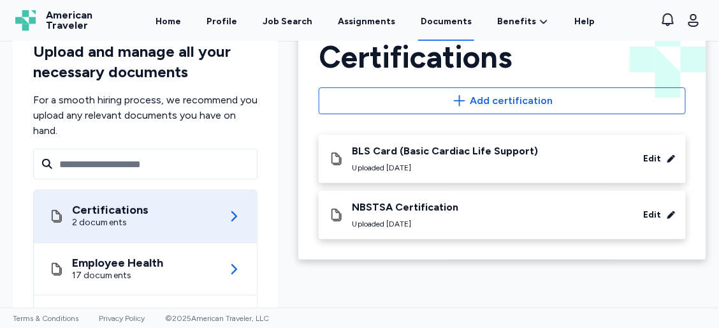
scroll to position [42, 0]
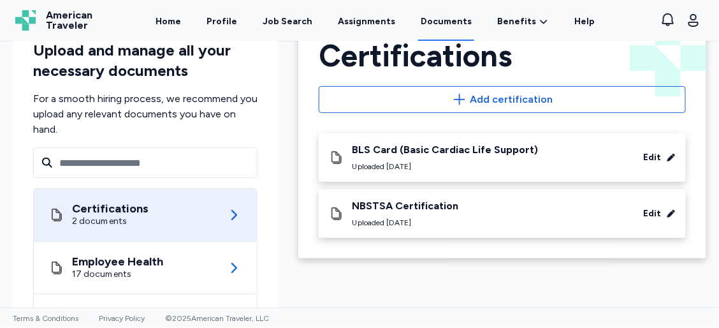
click at [645, 152] on div "Edit" at bounding box center [653, 157] width 18 height 13
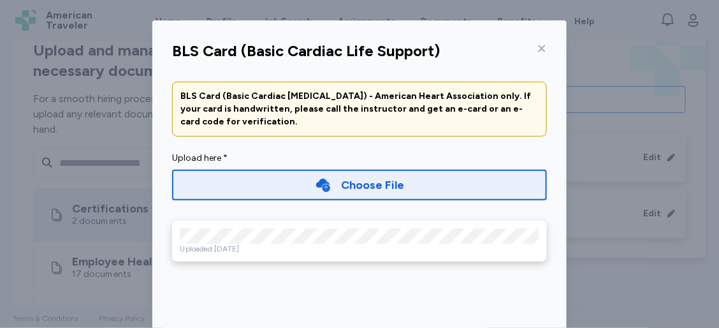
click at [414, 186] on div "Choose File" at bounding box center [359, 185] width 375 height 31
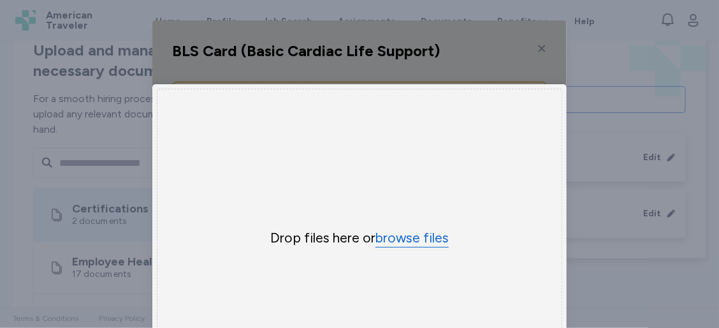
click at [391, 238] on button "browse files" at bounding box center [411, 238] width 73 height 18
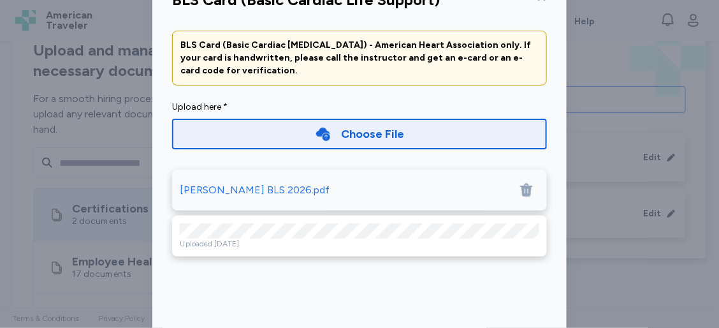
scroll to position [52, 0]
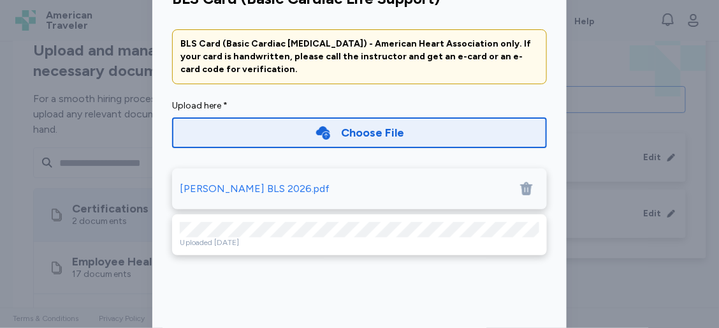
click at [344, 238] on div "Uploaded [DATE]" at bounding box center [360, 242] width 360 height 10
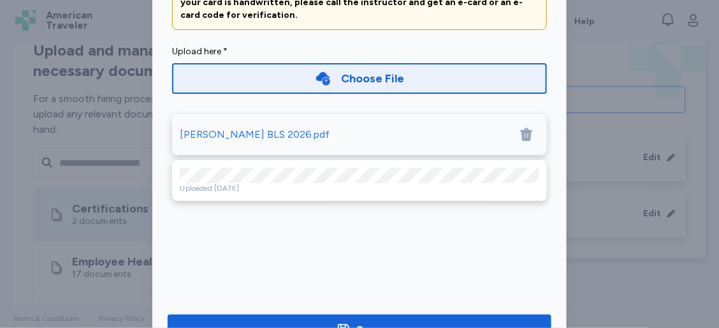
scroll to position [159, 0]
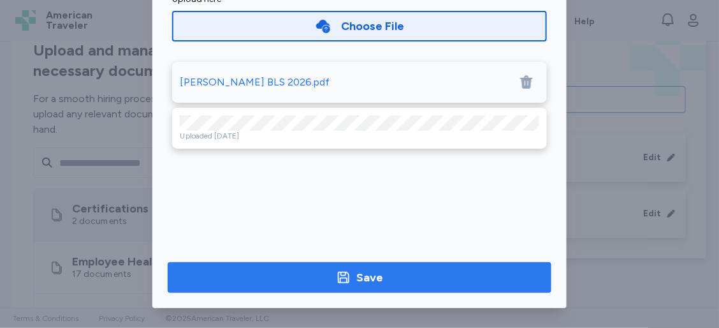
click at [392, 276] on span "Save" at bounding box center [359, 277] width 363 height 18
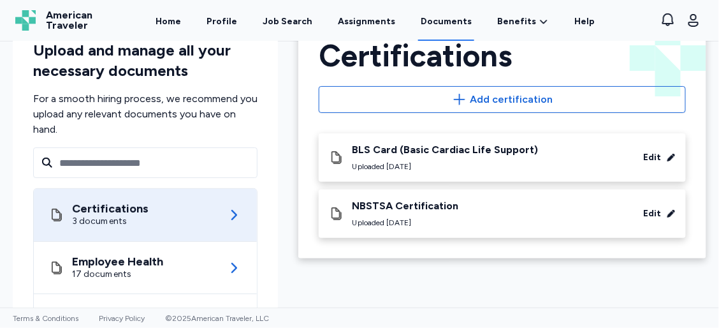
click at [650, 209] on div "Edit" at bounding box center [653, 213] width 18 height 13
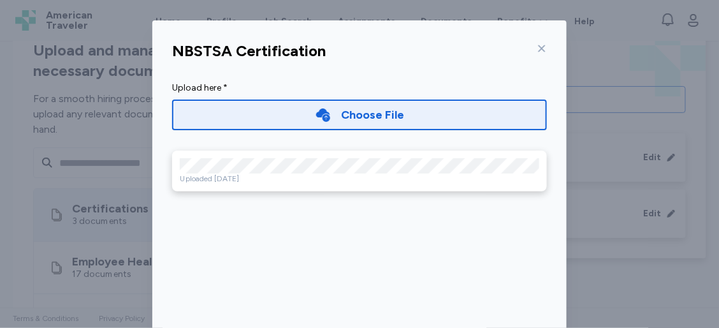
click at [402, 115] on div "Choose File" at bounding box center [359, 114] width 375 height 31
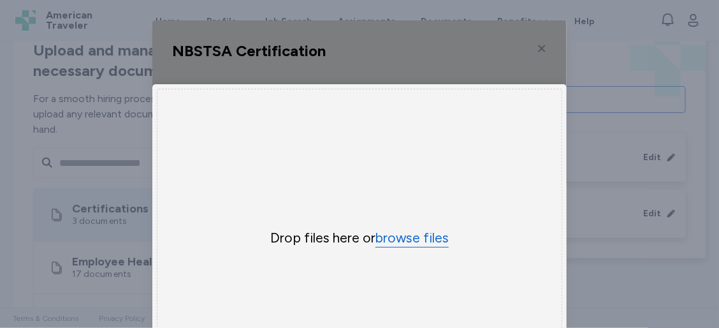
click at [400, 245] on button "browse files" at bounding box center [411, 238] width 73 height 18
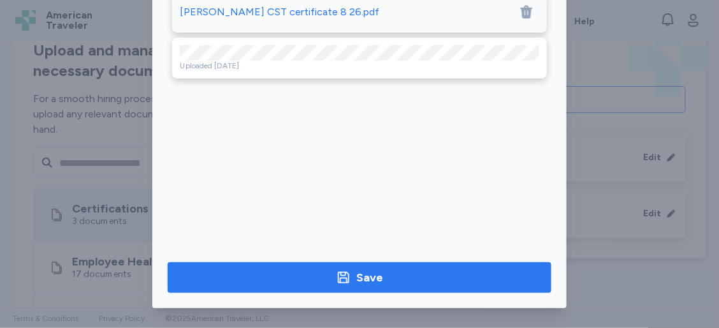
click at [305, 286] on button "Save" at bounding box center [360, 277] width 384 height 31
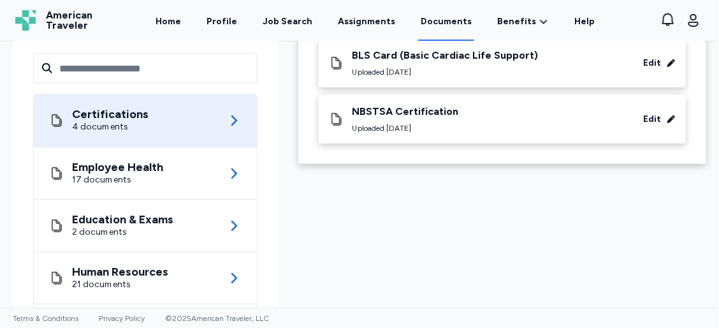
scroll to position [137, 0]
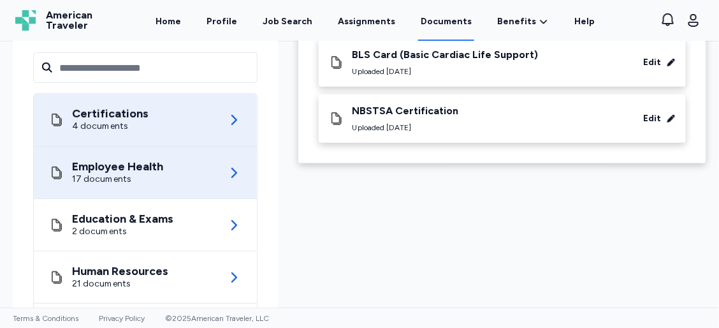
click at [226, 168] on icon at bounding box center [233, 172] width 15 height 15
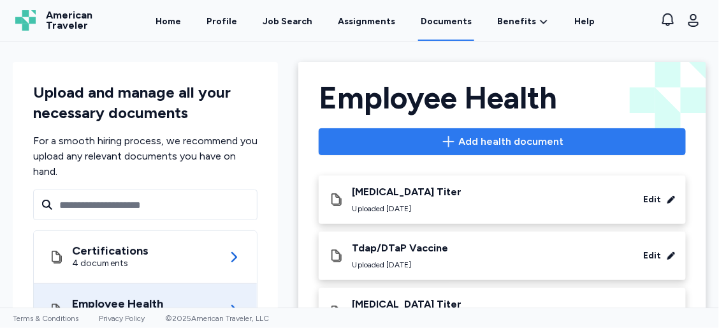
click at [460, 140] on span "Add health document" at bounding box center [511, 141] width 105 height 15
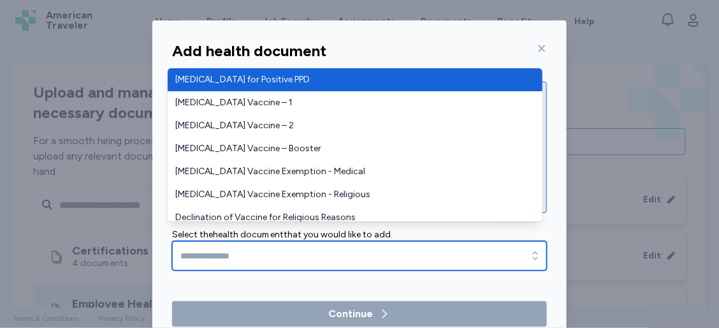
click at [315, 248] on input "text" at bounding box center [359, 255] width 375 height 29
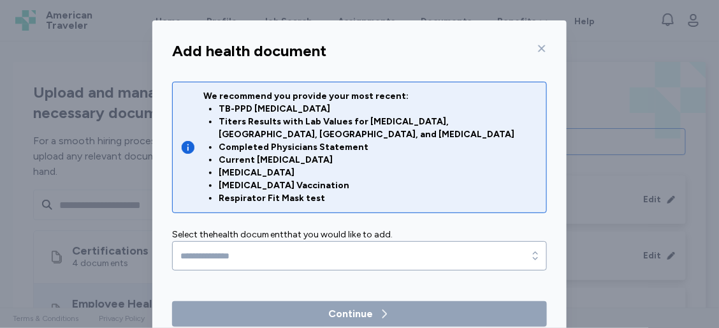
click at [546, 45] on div "Add health document We recommend you provide your most recent: TB-PPD [MEDICAL_…" at bounding box center [359, 251] width 414 height 431
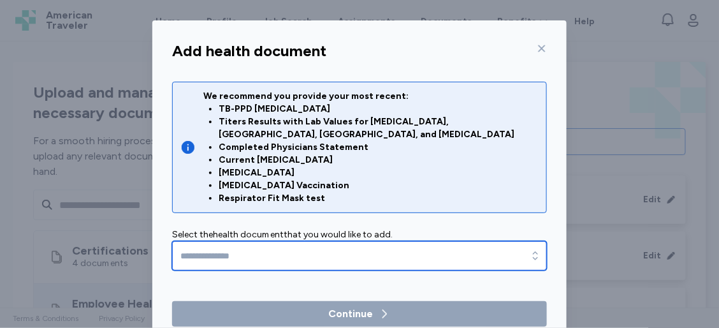
click at [403, 245] on input "text" at bounding box center [359, 255] width 375 height 29
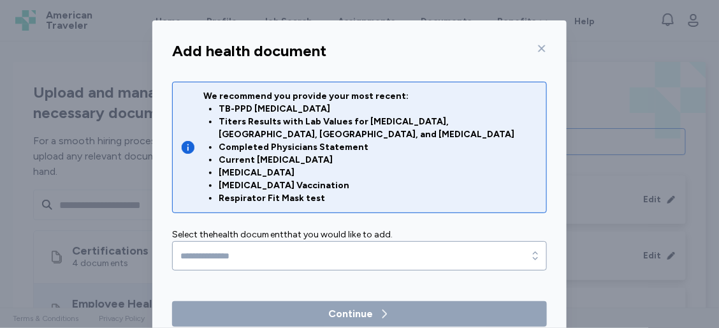
click at [537, 47] on div "Add health document We recommend you provide your most recent: TB-PPD [MEDICAL_…" at bounding box center [359, 251] width 414 height 431
click at [184, 141] on icon at bounding box center [188, 147] width 13 height 13
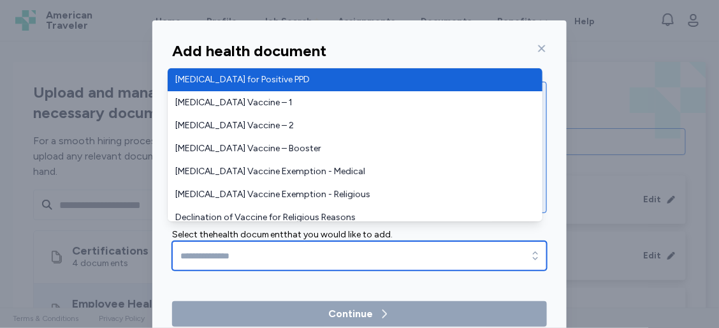
click at [325, 249] on input "text" at bounding box center [359, 255] width 375 height 29
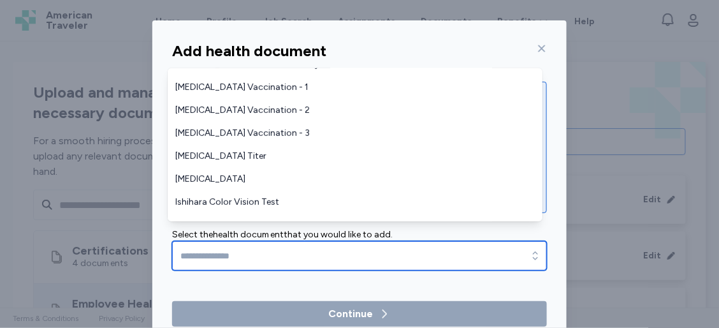
scroll to position [178, 0]
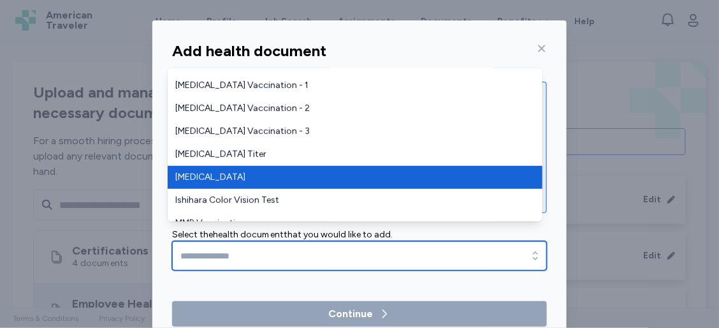
type input "**********"
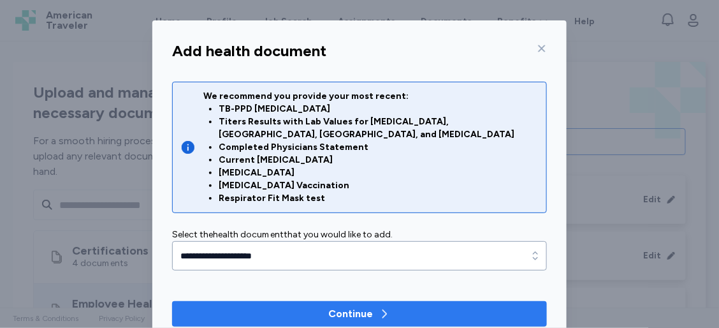
click at [348, 306] on div "Continue" at bounding box center [350, 313] width 45 height 15
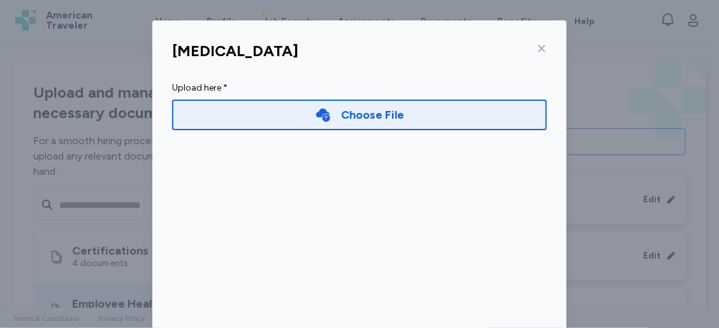
click at [335, 117] on div "Choose File" at bounding box center [360, 115] width 90 height 18
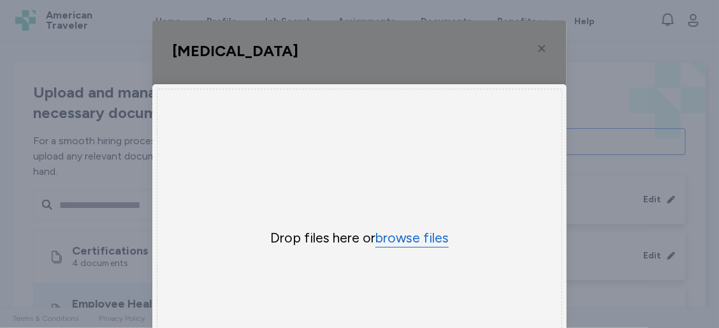
click at [387, 240] on button "browse files" at bounding box center [411, 238] width 73 height 18
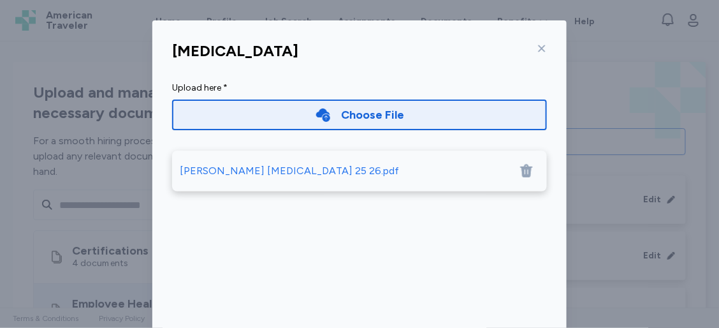
click at [540, 46] on icon at bounding box center [542, 48] width 7 height 7
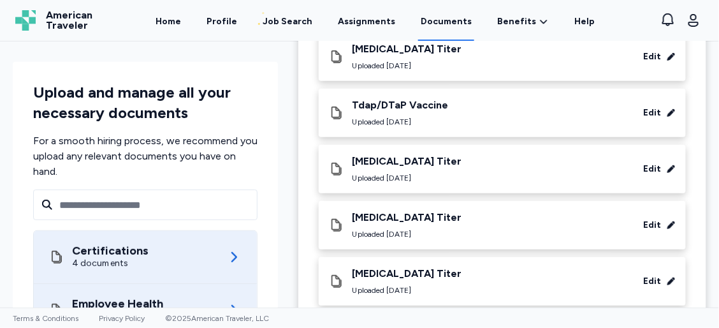
scroll to position [0, 0]
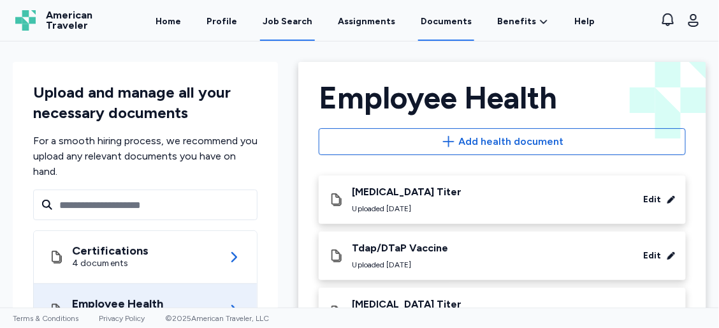
click at [295, 25] on div "Job Search" at bounding box center [288, 21] width 50 height 13
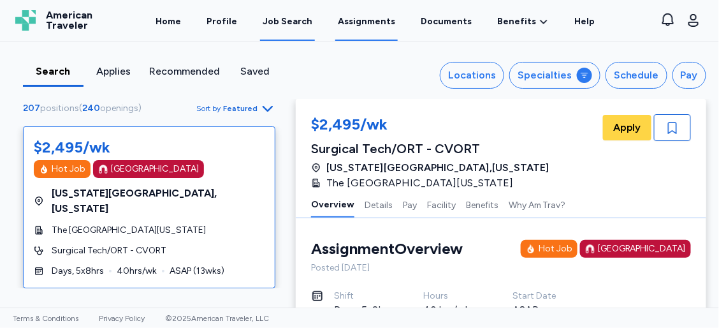
click at [378, 24] on link "Assignments" at bounding box center [366, 21] width 62 height 40
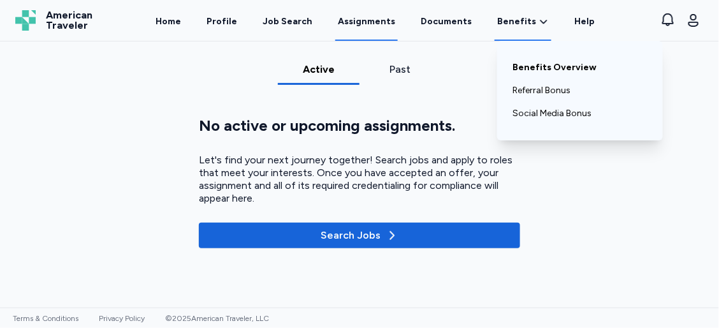
click at [530, 64] on link "Benefits Overview" at bounding box center [580, 67] width 135 height 23
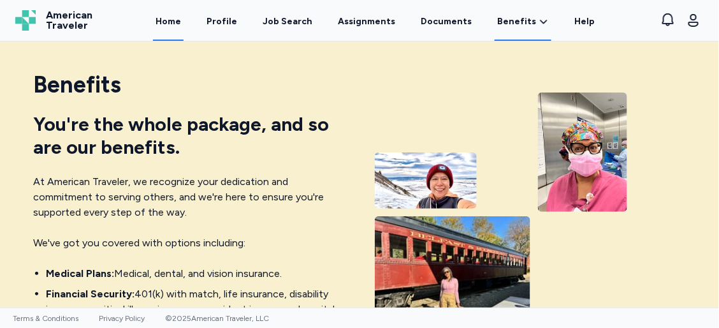
click at [176, 24] on link "Home" at bounding box center [168, 21] width 31 height 40
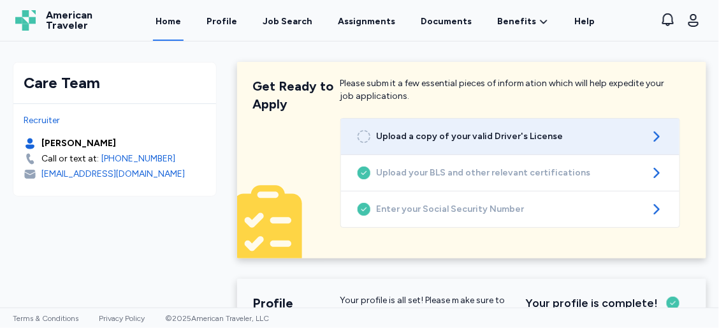
click at [377, 135] on span "Upload a copy of your valid Driver's License" at bounding box center [510, 136] width 267 height 13
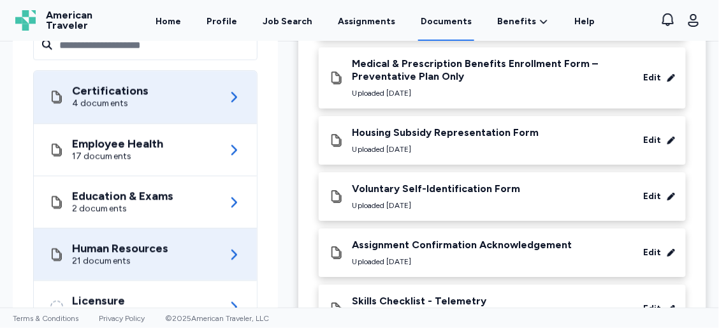
scroll to position [1081, 0]
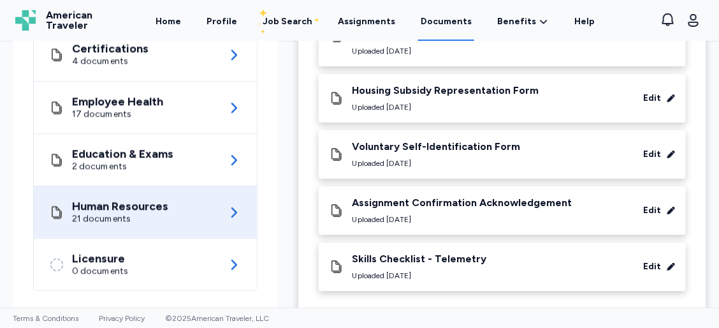
click at [228, 205] on icon at bounding box center [233, 212] width 15 height 15
click at [651, 260] on div "Edit" at bounding box center [653, 266] width 18 height 13
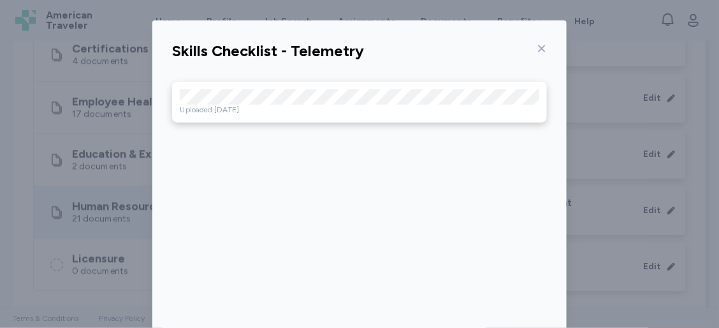
click at [539, 49] on icon at bounding box center [542, 48] width 7 height 7
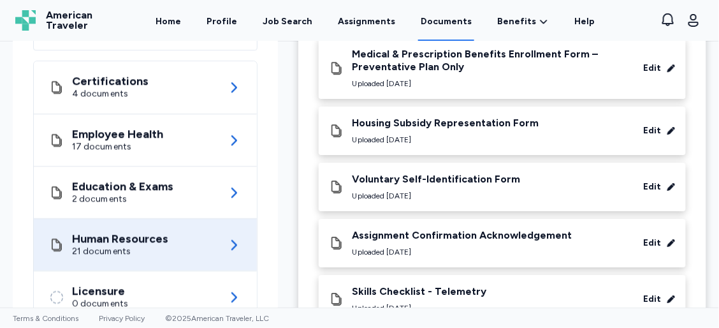
scroll to position [1053, 0]
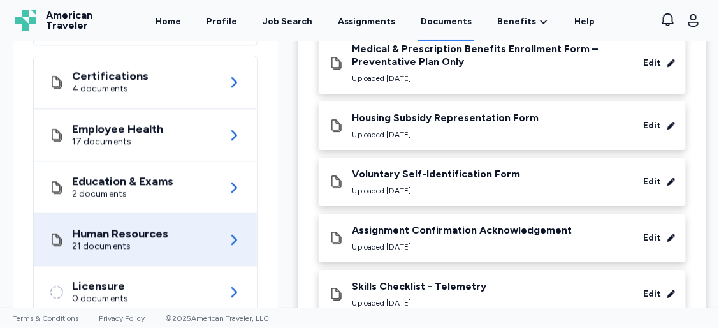
click at [646, 288] on div "Edit" at bounding box center [653, 294] width 18 height 13
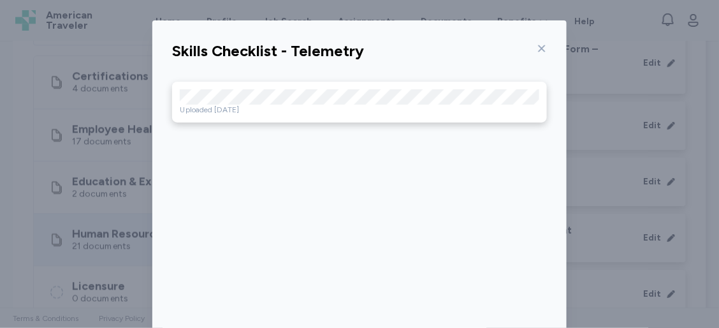
click at [539, 47] on icon at bounding box center [542, 48] width 10 height 10
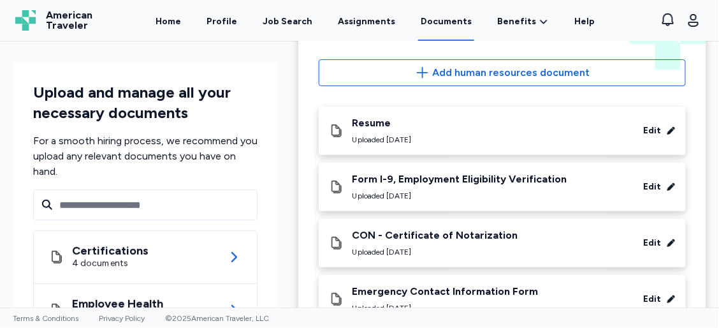
scroll to position [0, 0]
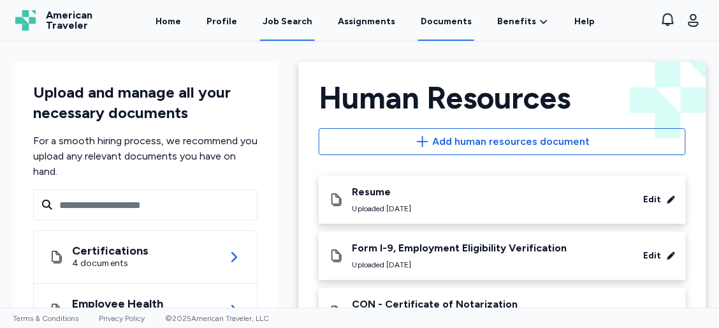
click at [304, 20] on div "Job Search" at bounding box center [288, 21] width 50 height 13
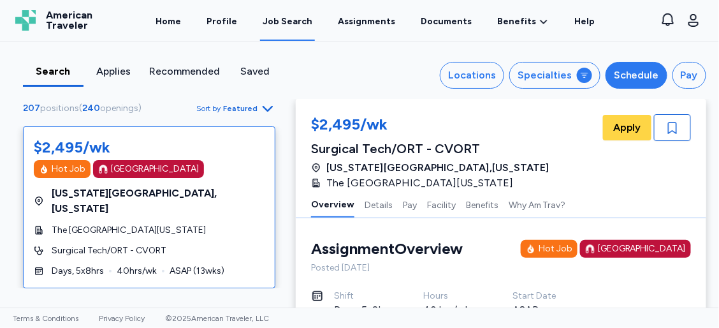
click at [622, 75] on div "Schedule" at bounding box center [636, 75] width 45 height 15
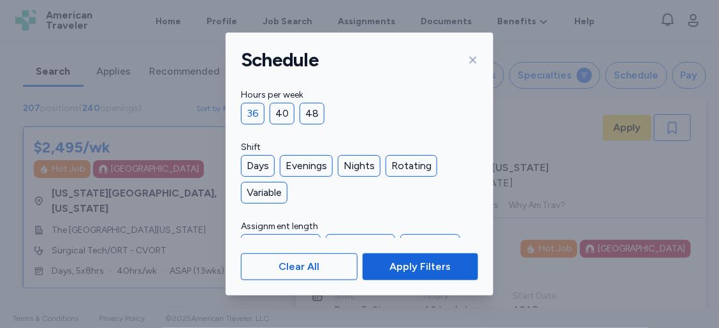
click at [252, 108] on div "36" at bounding box center [253, 114] width 24 height 22
click at [258, 168] on div "Days" at bounding box center [258, 166] width 34 height 22
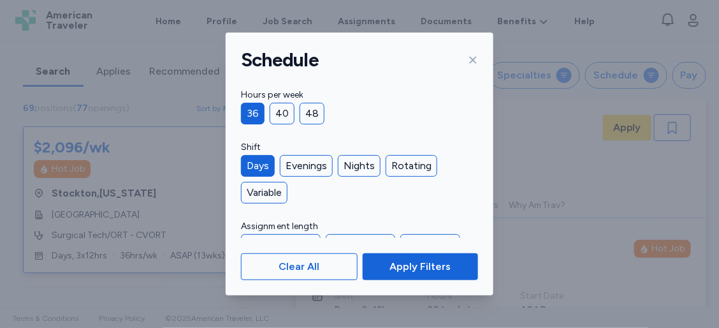
scroll to position [1, 0]
click at [383, 262] on span "Apply Filters" at bounding box center [420, 266] width 95 height 15
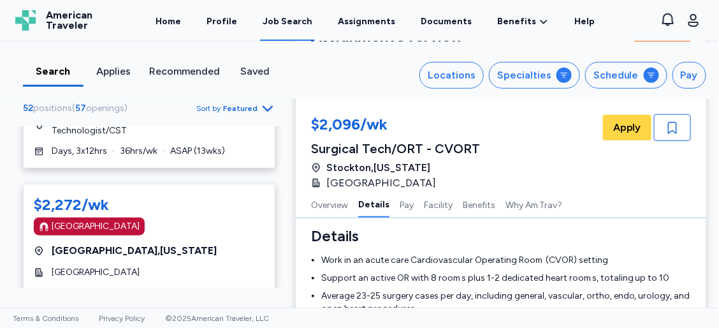
scroll to position [950, 0]
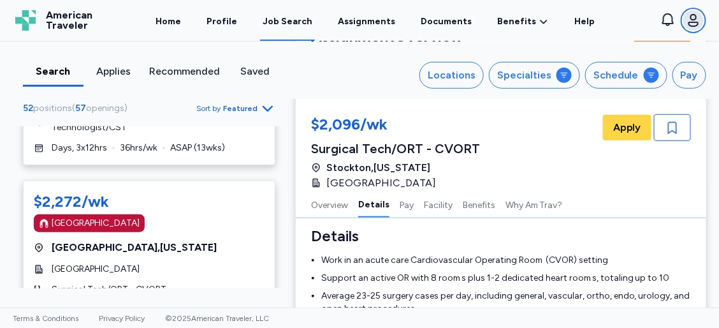
click at [689, 22] on icon "button" at bounding box center [693, 20] width 15 height 15
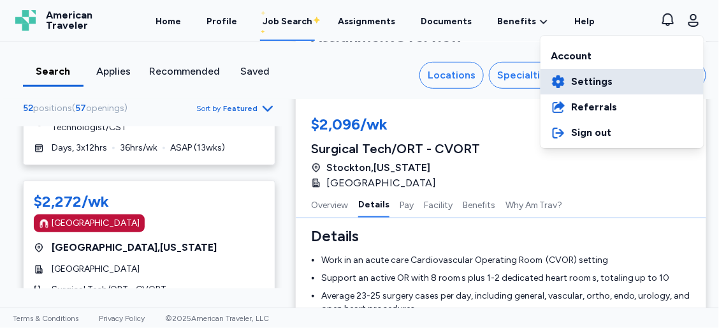
click at [592, 78] on span "Settings" at bounding box center [591, 81] width 41 height 15
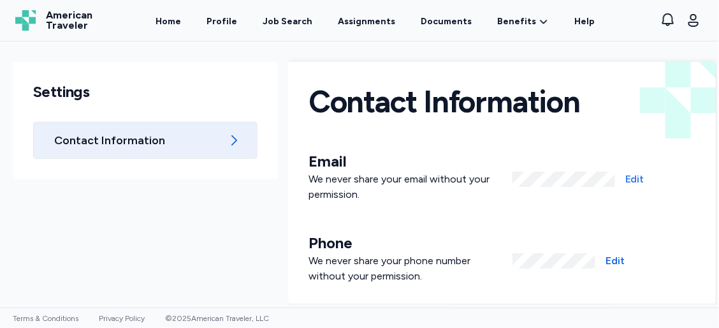
click at [630, 180] on span "Edit" at bounding box center [634, 178] width 19 height 15
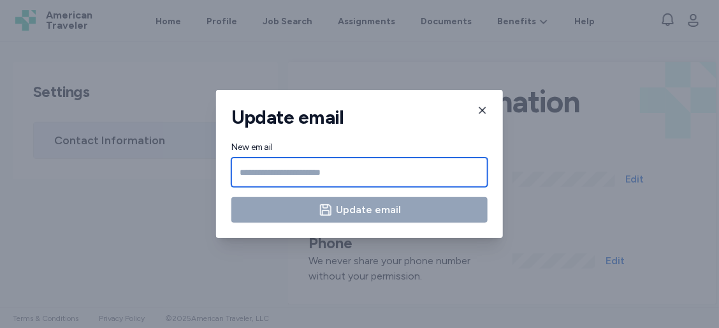
click at [431, 176] on input "New email" at bounding box center [359, 171] width 256 height 29
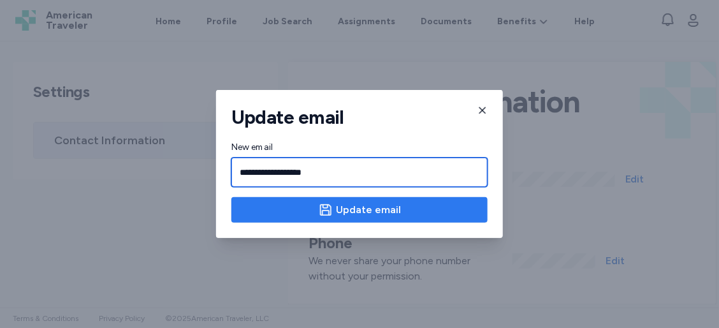
type input "**********"
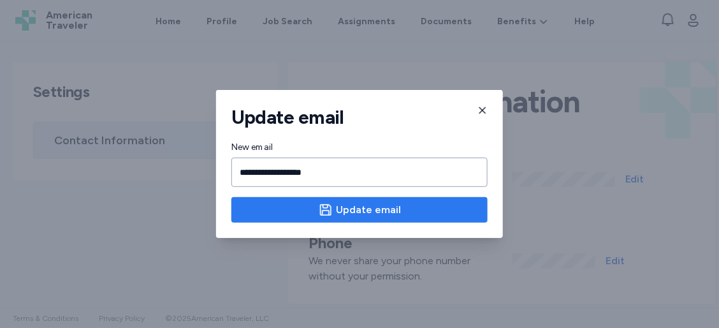
click at [367, 210] on span "Update email" at bounding box center [368, 209] width 65 height 15
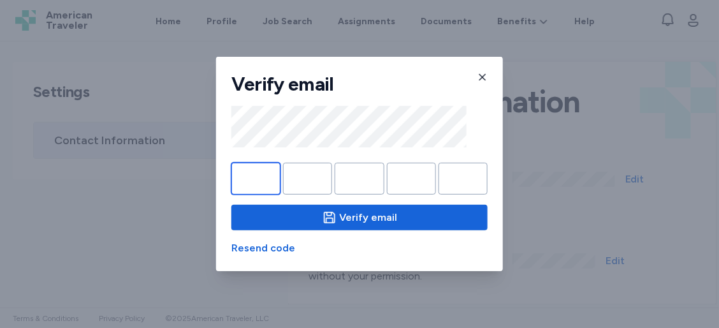
type input "*"
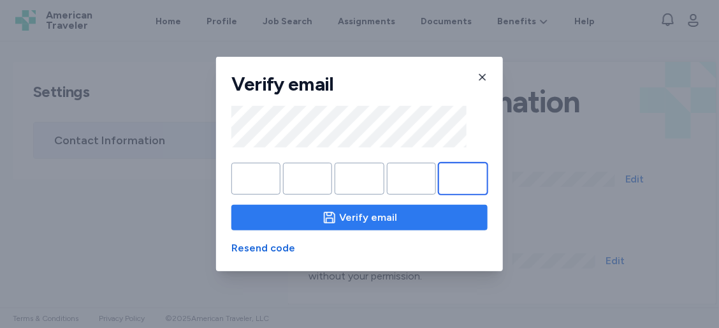
type input "*"
click at [309, 214] on span "Verify email" at bounding box center [360, 217] width 236 height 15
click at [370, 216] on span "Verify email" at bounding box center [369, 217] width 58 height 15
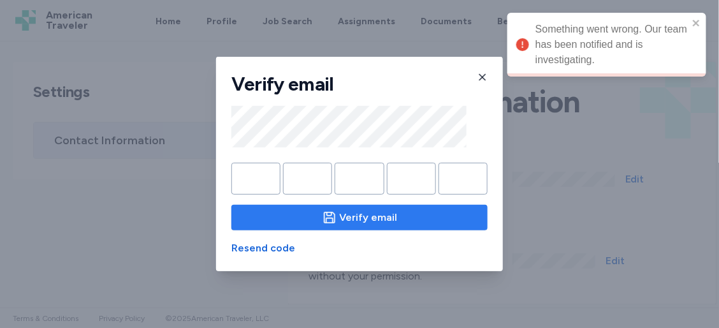
click at [480, 76] on icon "button" at bounding box center [482, 77] width 10 height 10
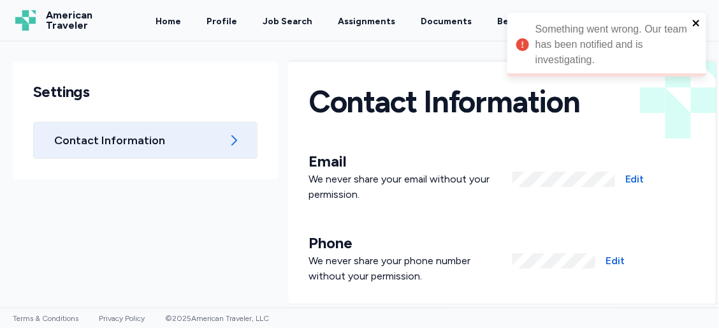
click at [694, 21] on icon "close" at bounding box center [696, 23] width 9 height 10
